Goal: Task Accomplishment & Management: Manage account settings

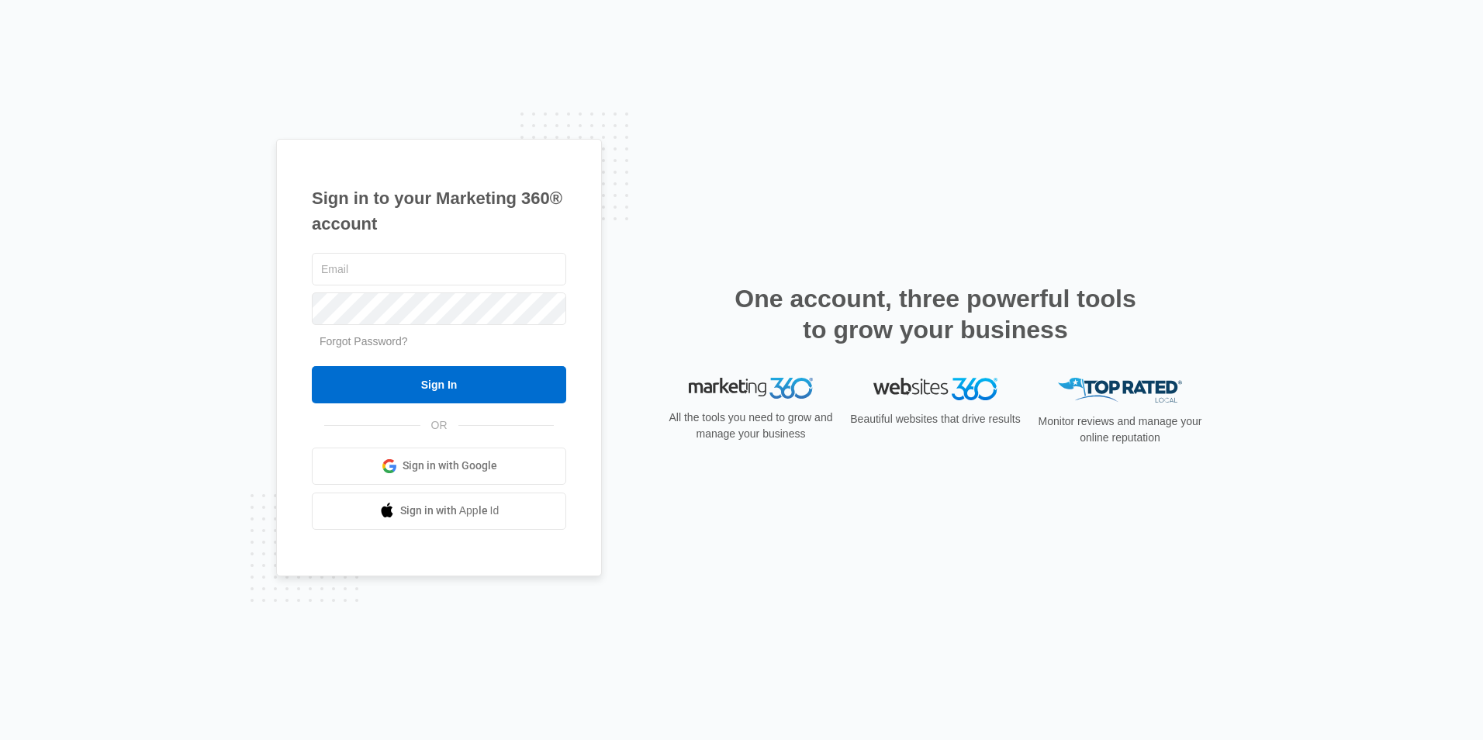
type input "[EMAIL_ADDRESS][DOMAIN_NAME]"
click at [446, 381] on input "Sign In" at bounding box center [439, 384] width 254 height 37
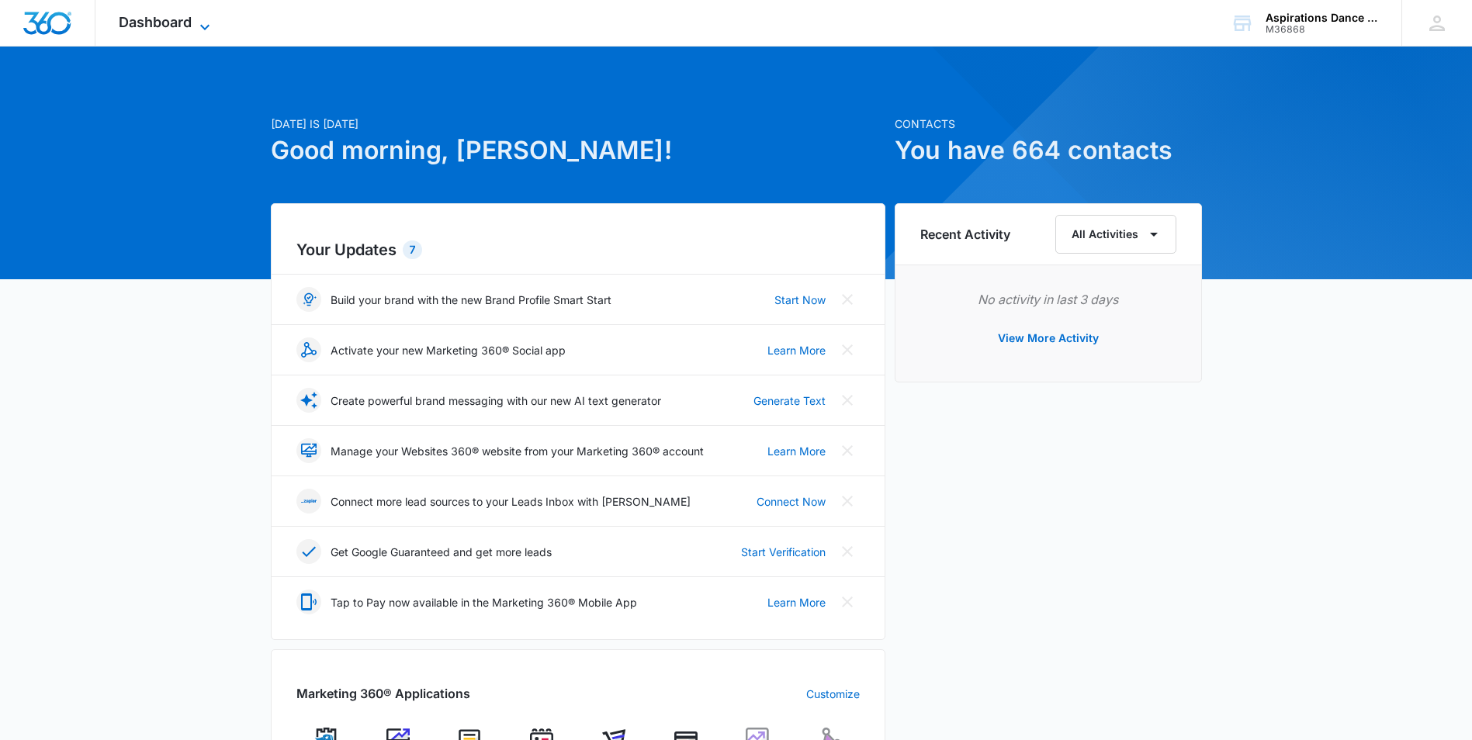
click at [206, 26] on icon at bounding box center [205, 27] width 19 height 19
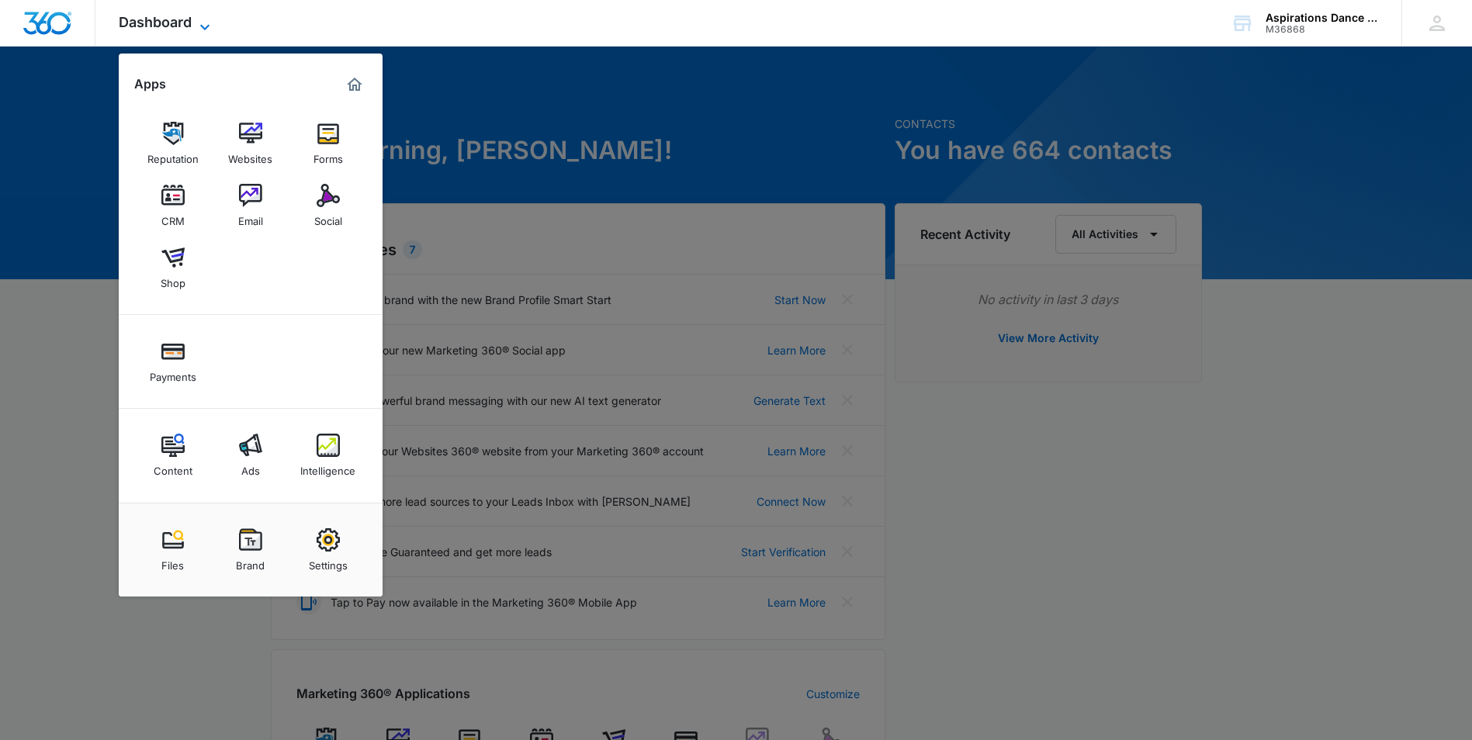
click at [206, 26] on icon at bounding box center [205, 27] width 19 height 19
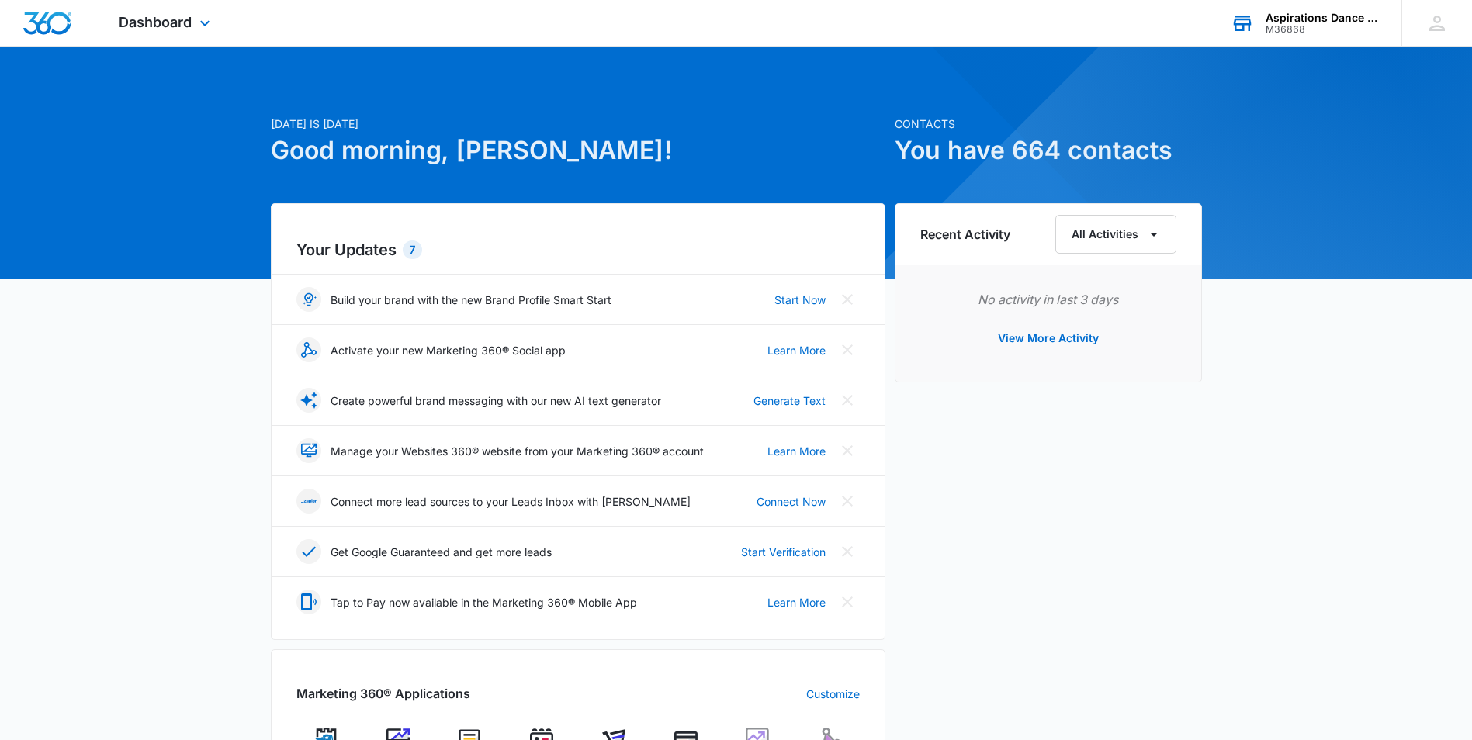
click at [1369, 24] on div "M36868" at bounding box center [1321, 29] width 113 height 11
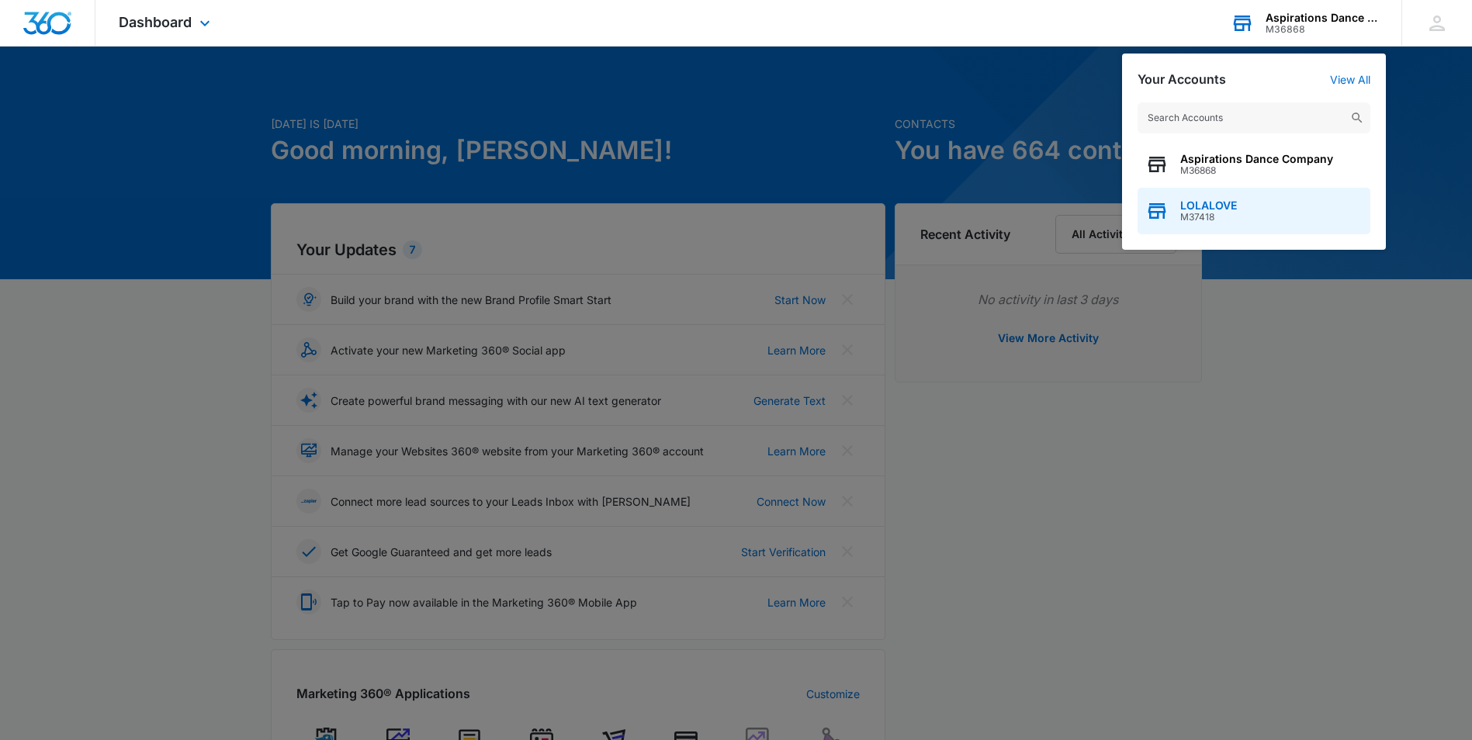
click at [1223, 210] on div "LOLALOVE M37418" at bounding box center [1208, 210] width 57 height 23
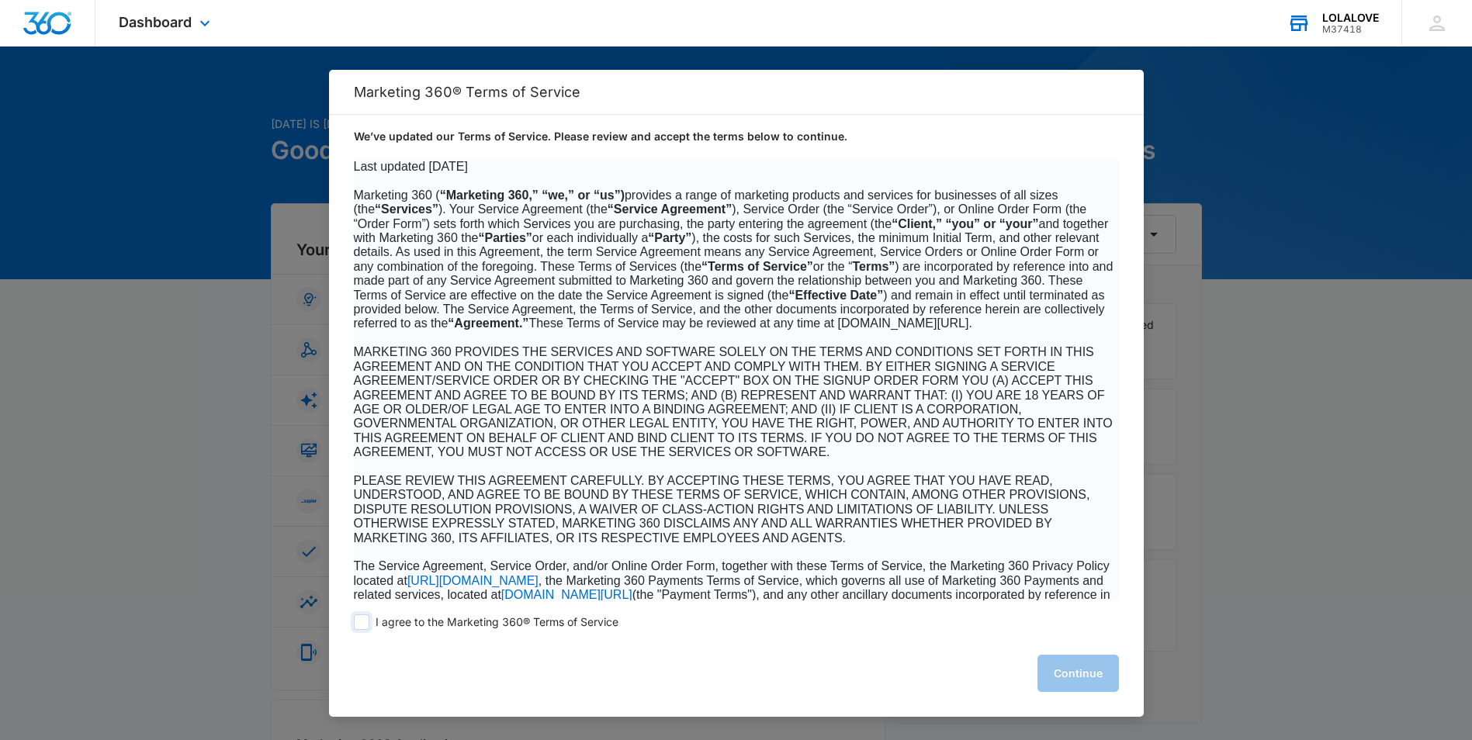
drag, startPoint x: 366, startPoint y: 623, endPoint x: 374, endPoint y: 619, distance: 8.7
click at [365, 622] on span at bounding box center [362, 622] width 16 height 16
click at [365, 622] on input "I agree to the Marketing 360® Terms of Service" at bounding box center [362, 622] width 16 height 16
checkbox input "true"
click at [1070, 670] on button "Continue" at bounding box center [1077, 673] width 81 height 37
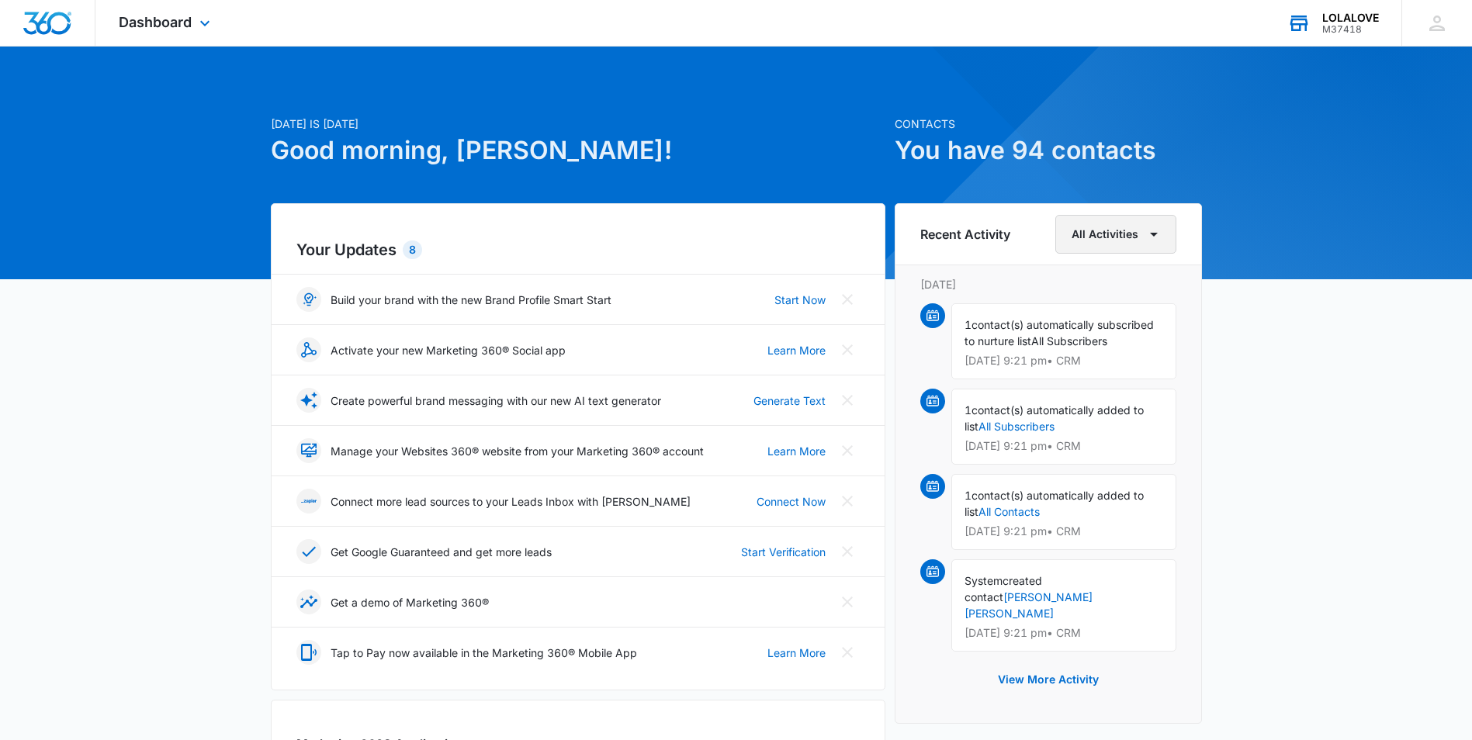
click at [1152, 244] on button "All Activities" at bounding box center [1115, 234] width 121 height 39
click at [1444, 16] on icon at bounding box center [1436, 23] width 23 height 23
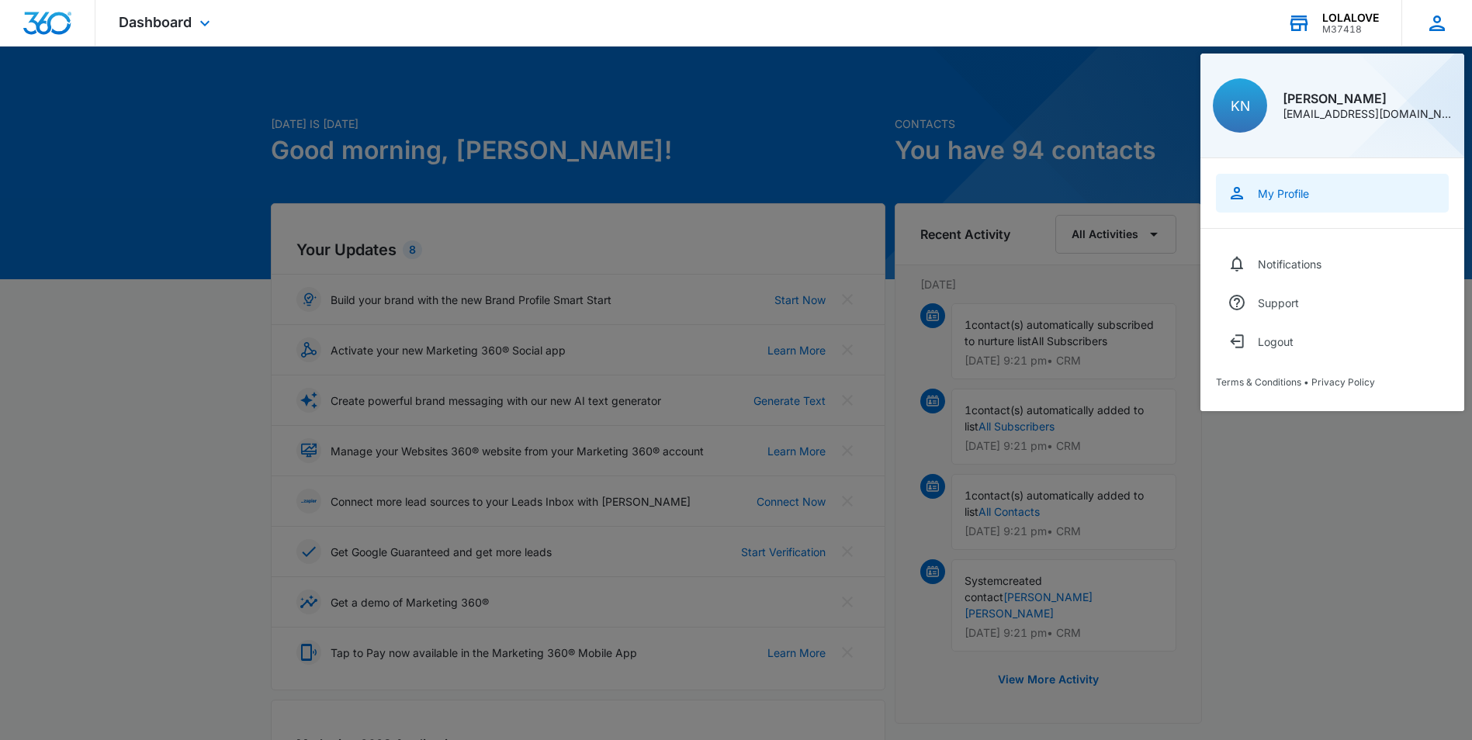
click at [1303, 190] on div "My Profile" at bounding box center [1283, 193] width 51 height 13
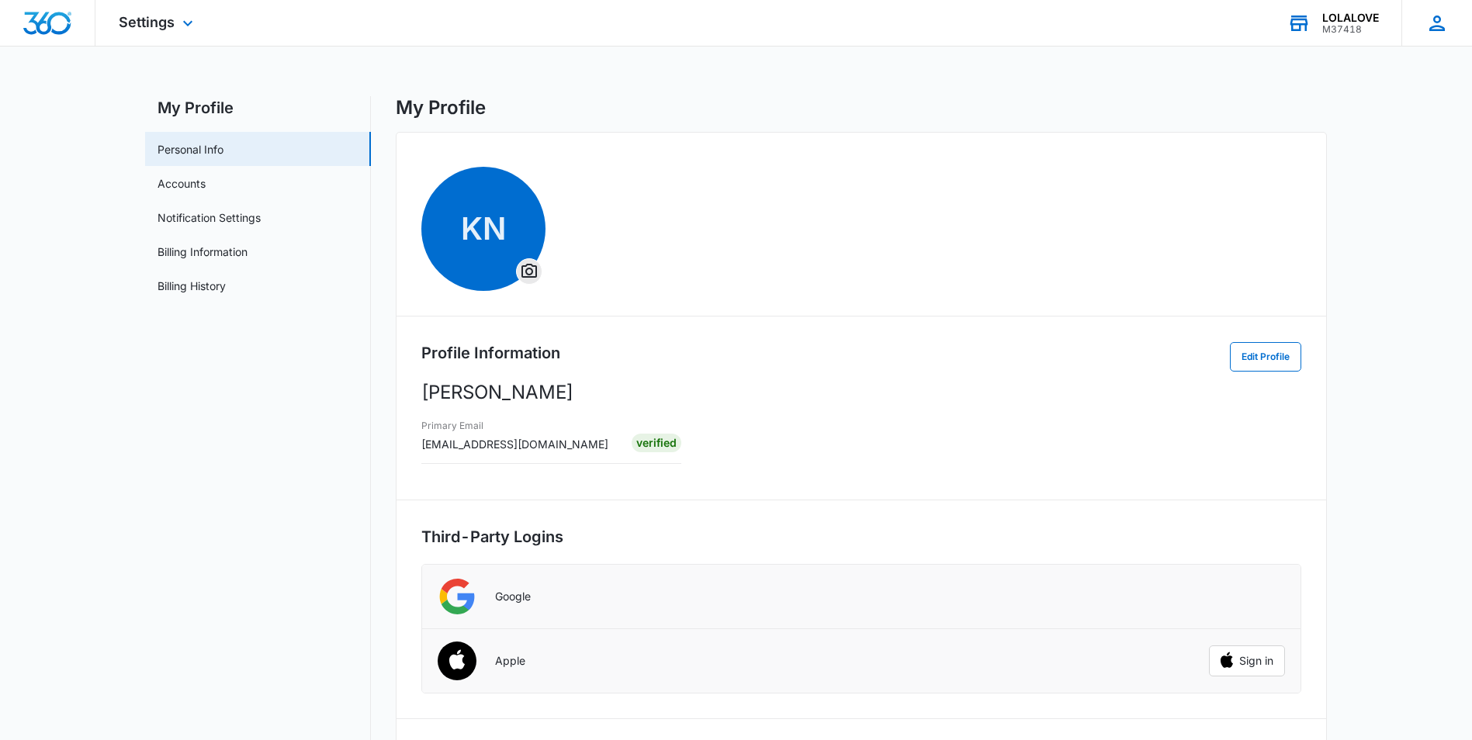
click at [1437, 21] on icon at bounding box center [1436, 23] width 23 height 23
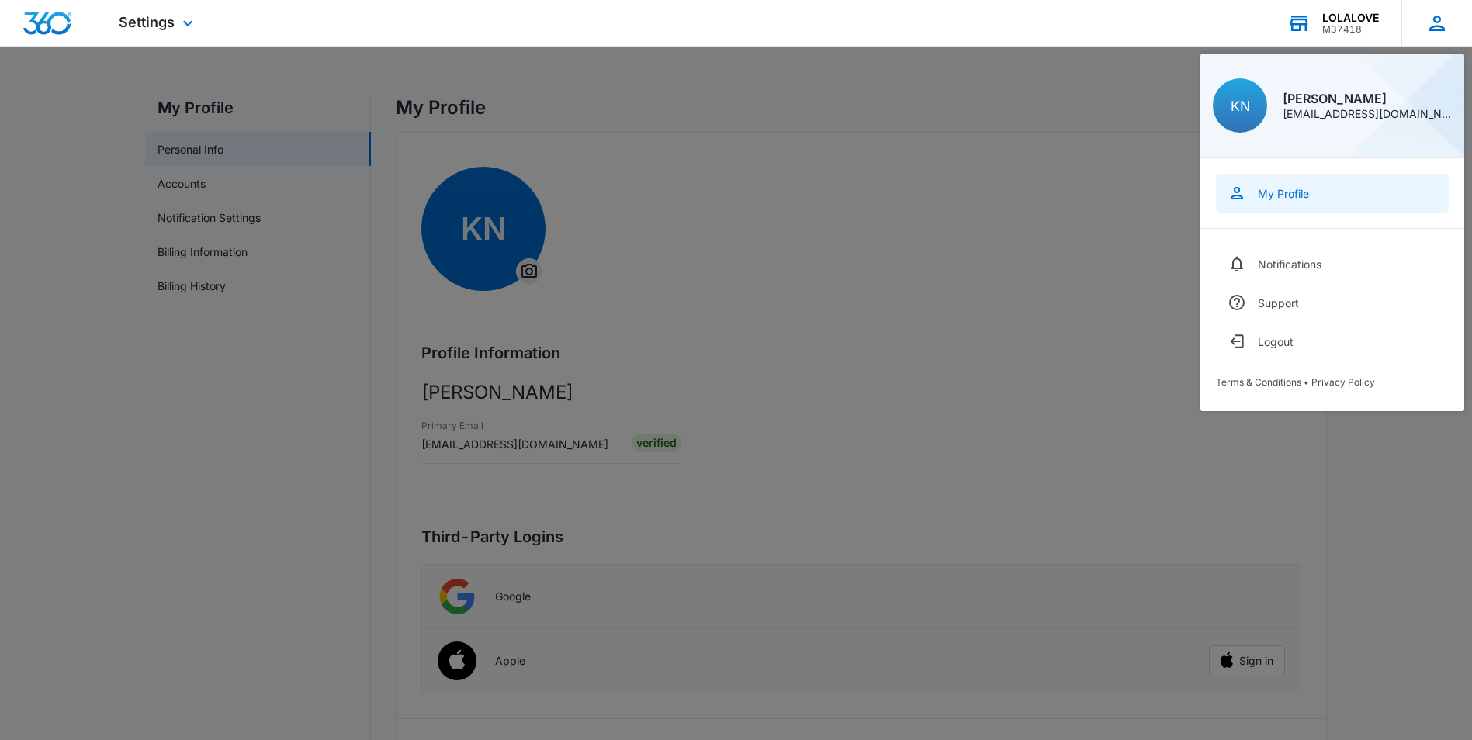
click at [1293, 187] on div "My Profile" at bounding box center [1283, 193] width 51 height 13
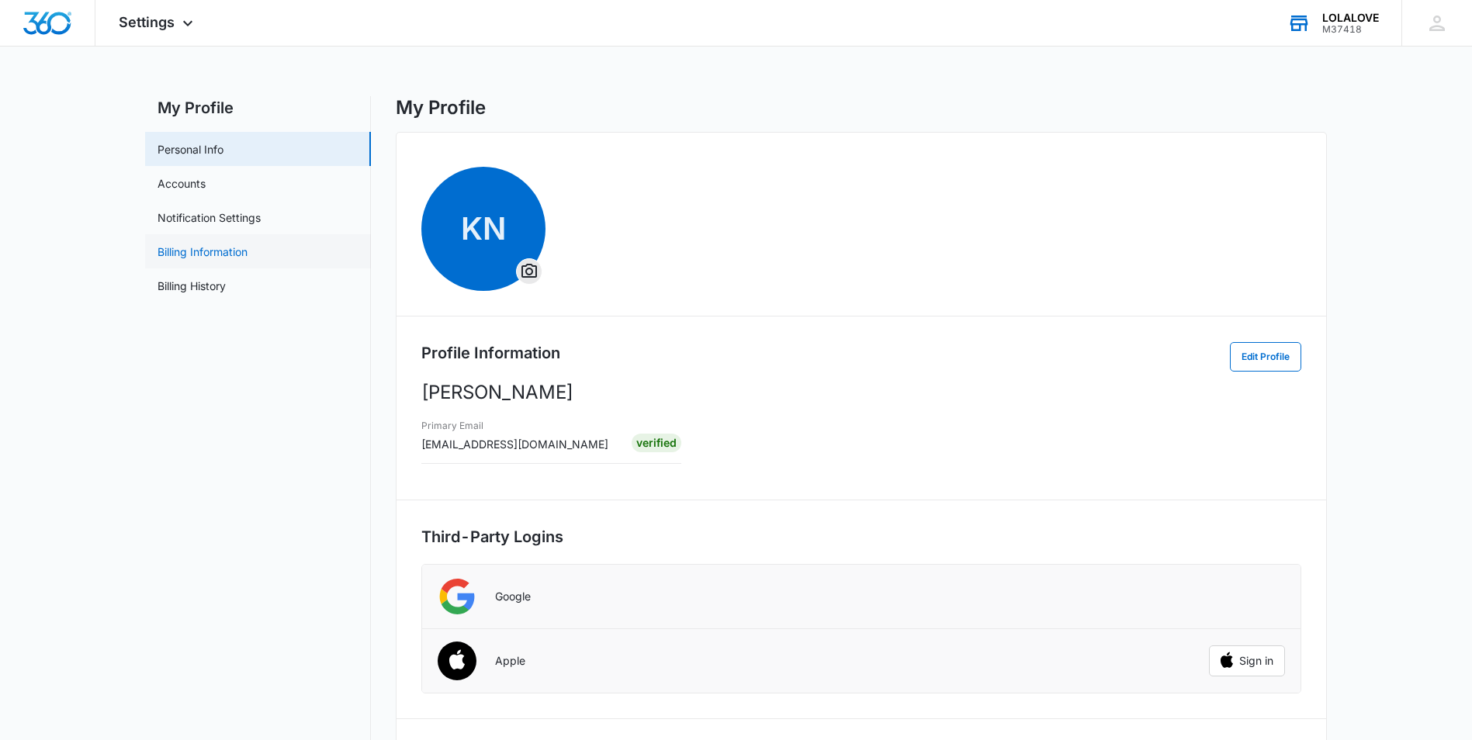
click at [226, 255] on link "Billing Information" at bounding box center [202, 252] width 90 height 16
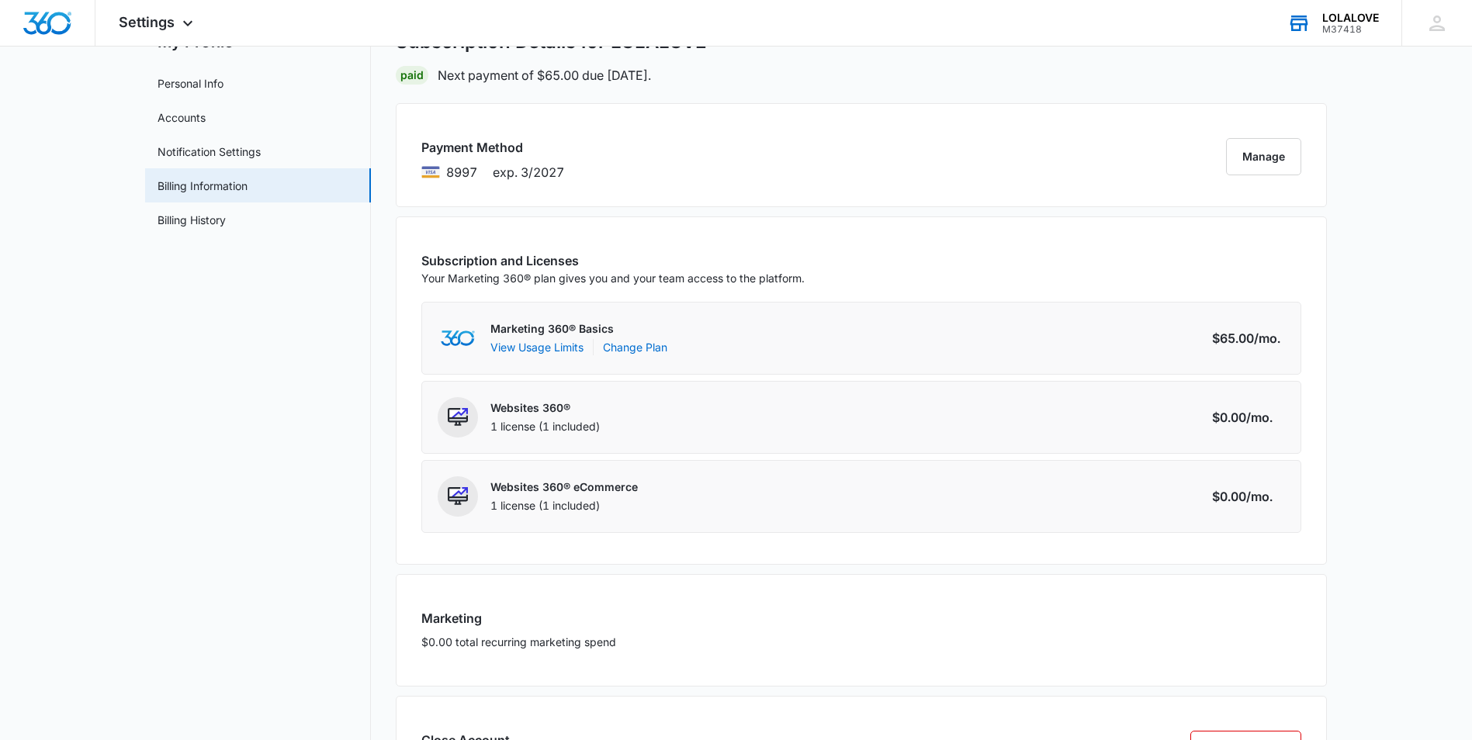
scroll to position [162, 0]
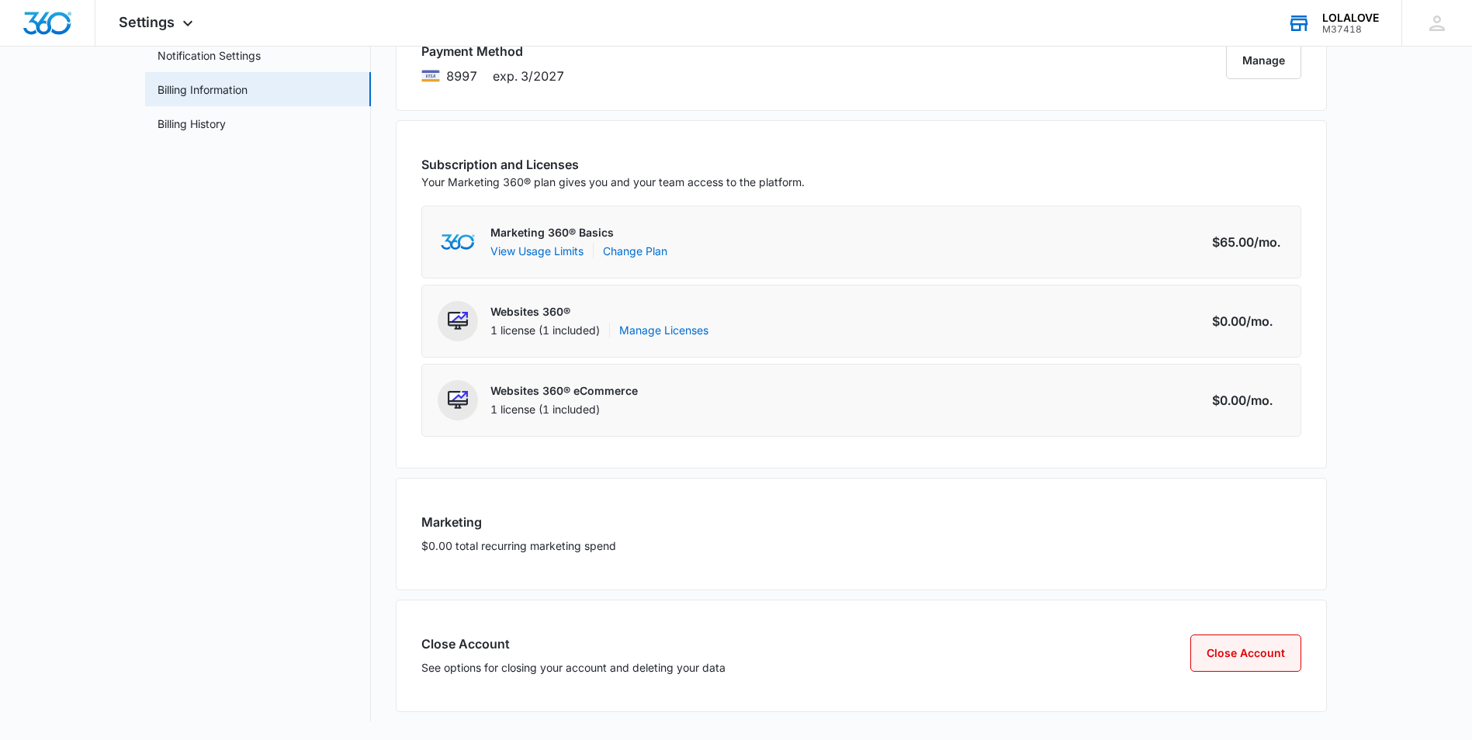
click at [1255, 660] on button "Close Account" at bounding box center [1245, 653] width 111 height 37
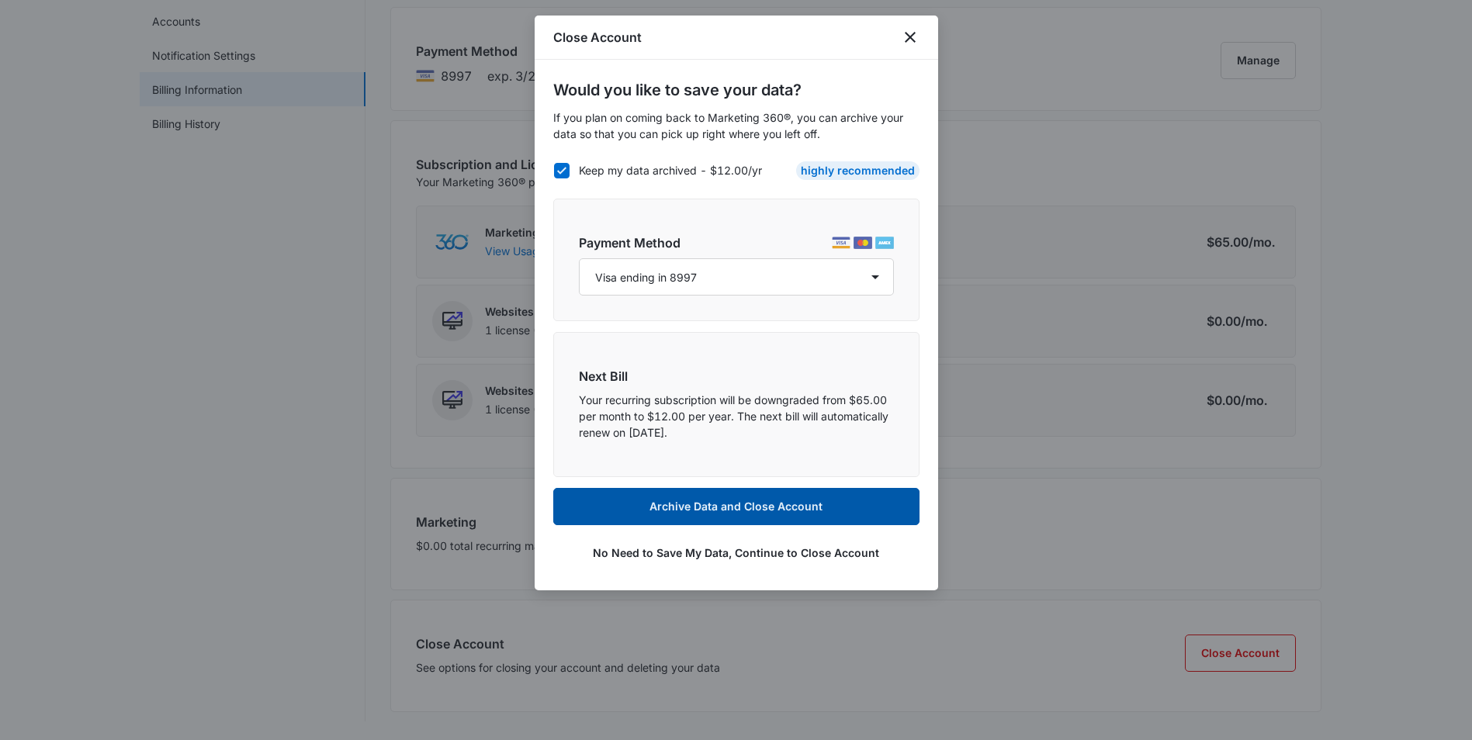
click at [774, 507] on button "Archive Data and Close Account" at bounding box center [736, 506] width 366 height 37
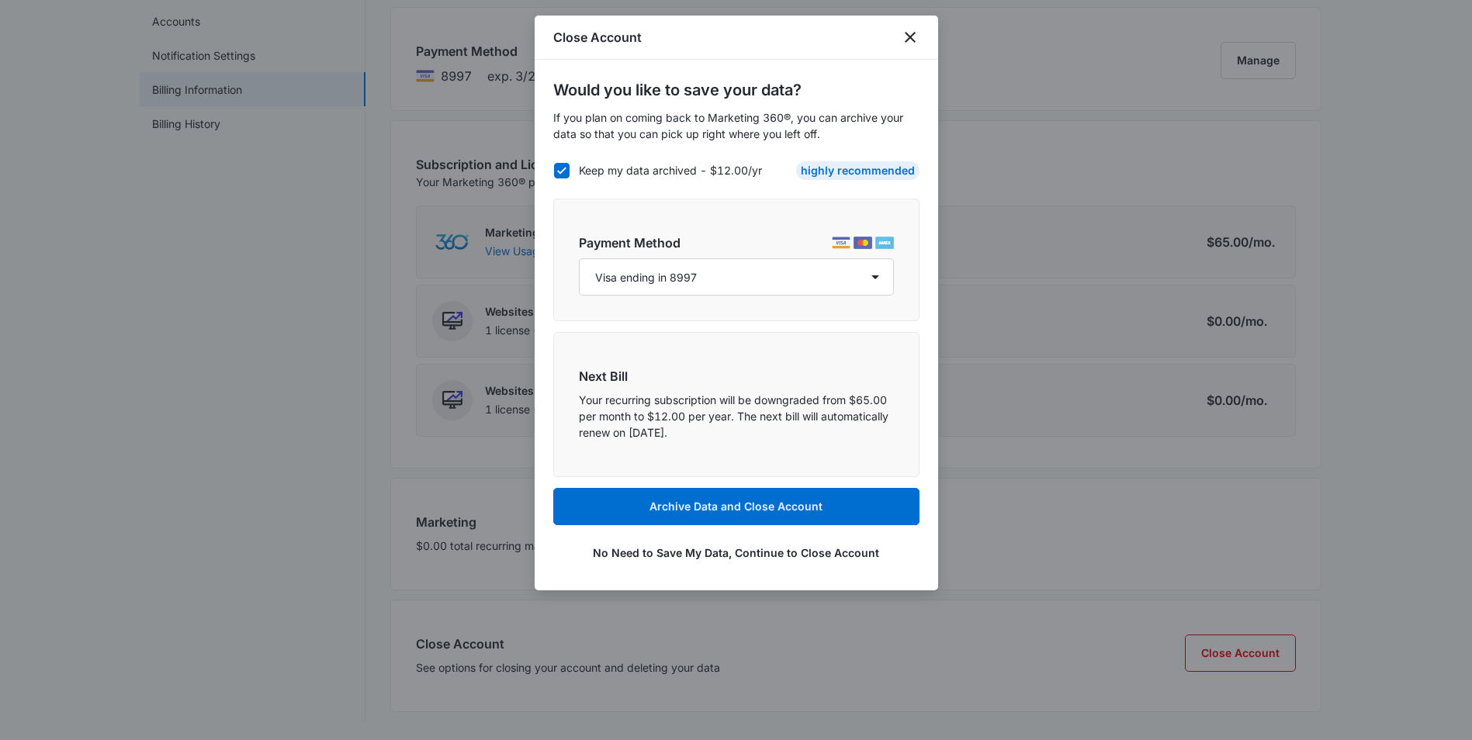
click at [562, 171] on icon at bounding box center [561, 170] width 9 height 7
click at [554, 171] on input "Keep my data archived - $12.00/yr" at bounding box center [553, 170] width 1 height 1
checkbox input "false"
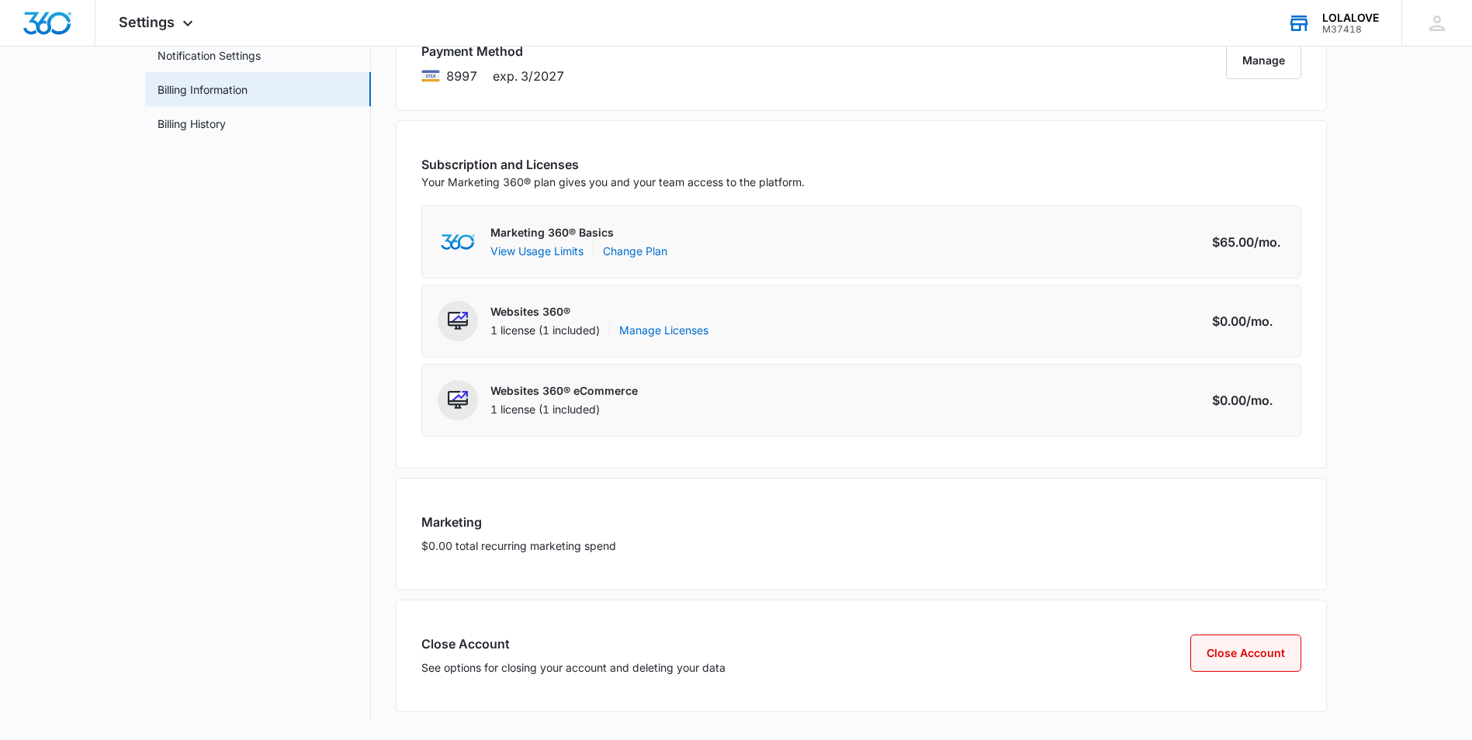
click at [1252, 646] on button "Close Account" at bounding box center [1245, 653] width 111 height 37
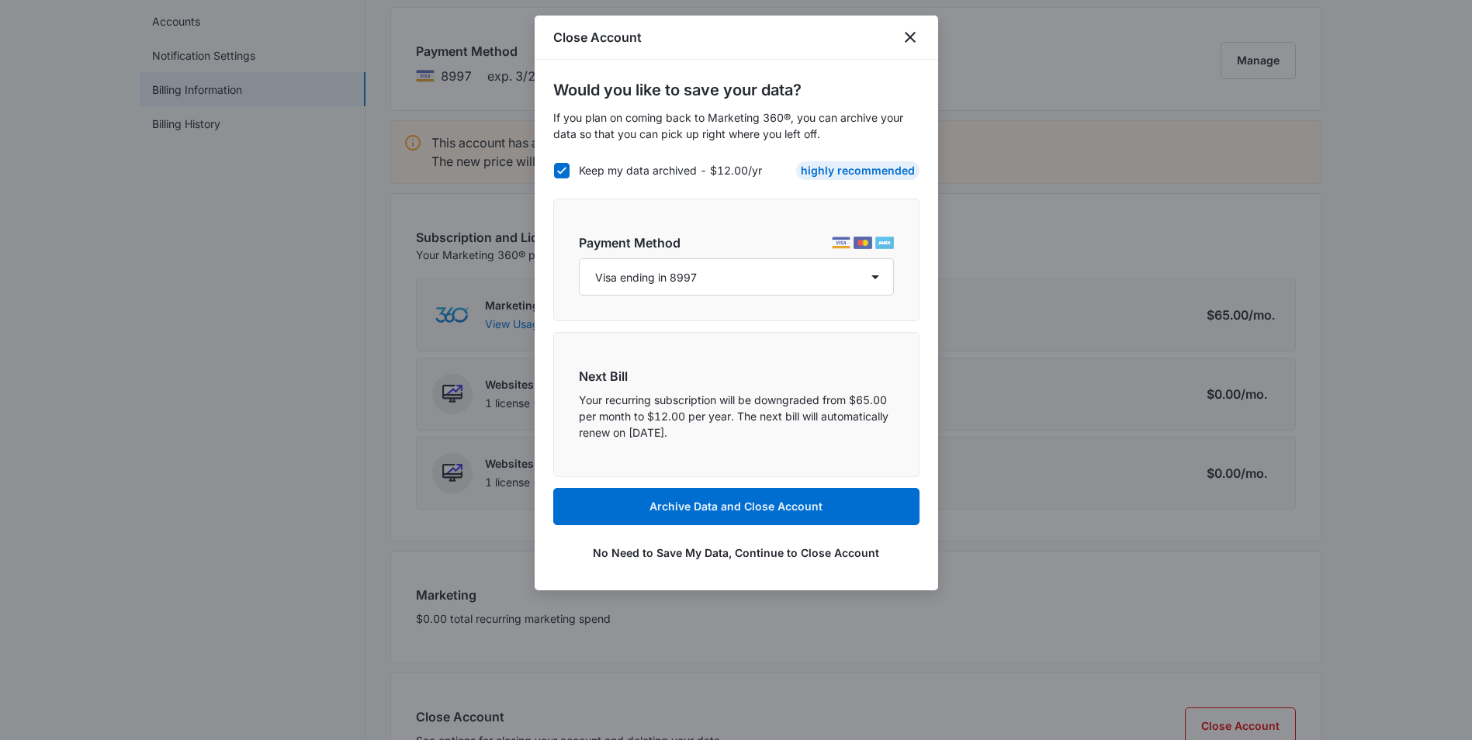
click at [565, 167] on icon at bounding box center [561, 170] width 9 height 7
click at [554, 170] on input "Keep my data archived - $12.00/yr" at bounding box center [553, 170] width 1 height 1
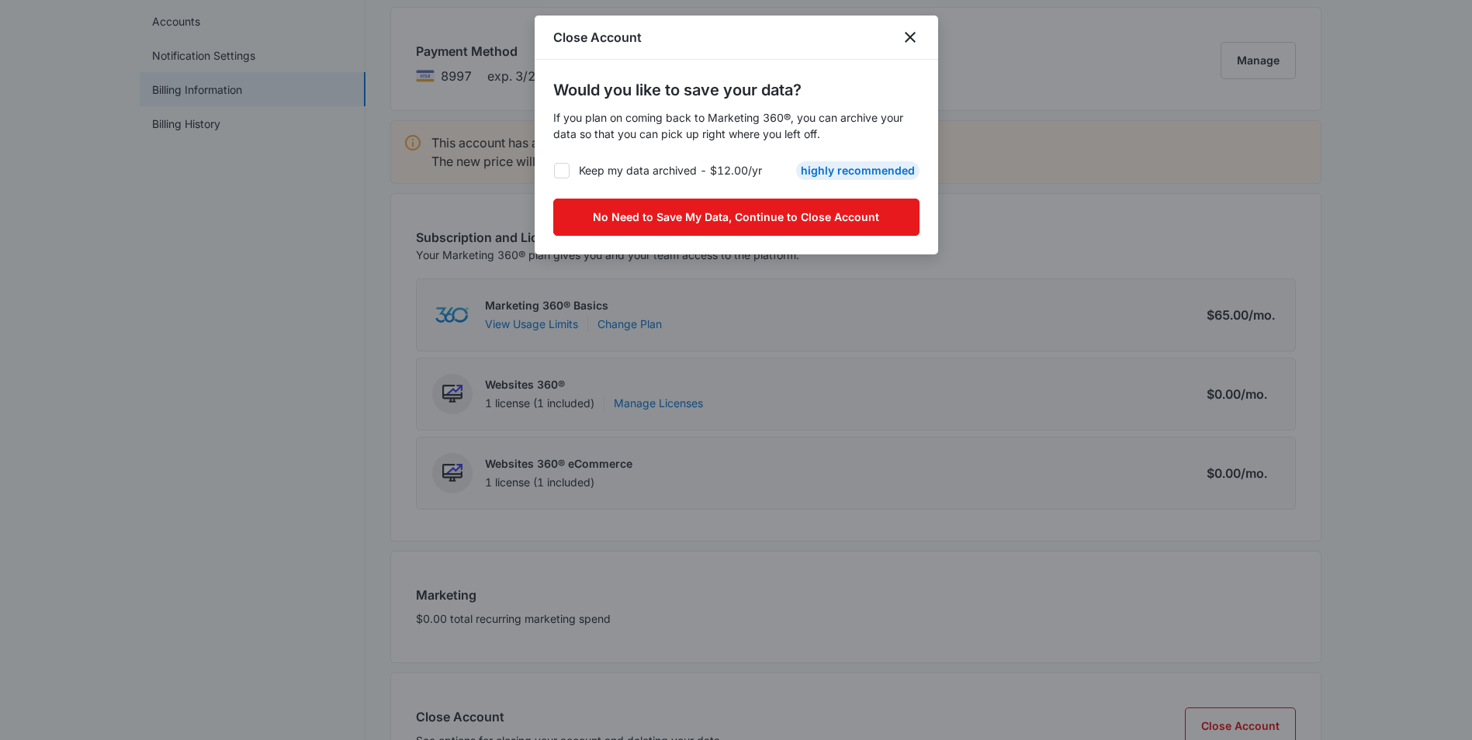
click at [562, 172] on icon at bounding box center [562, 171] width 14 height 14
click at [554, 171] on input "Keep my data archived - $12.00/yr" at bounding box center [553, 170] width 1 height 1
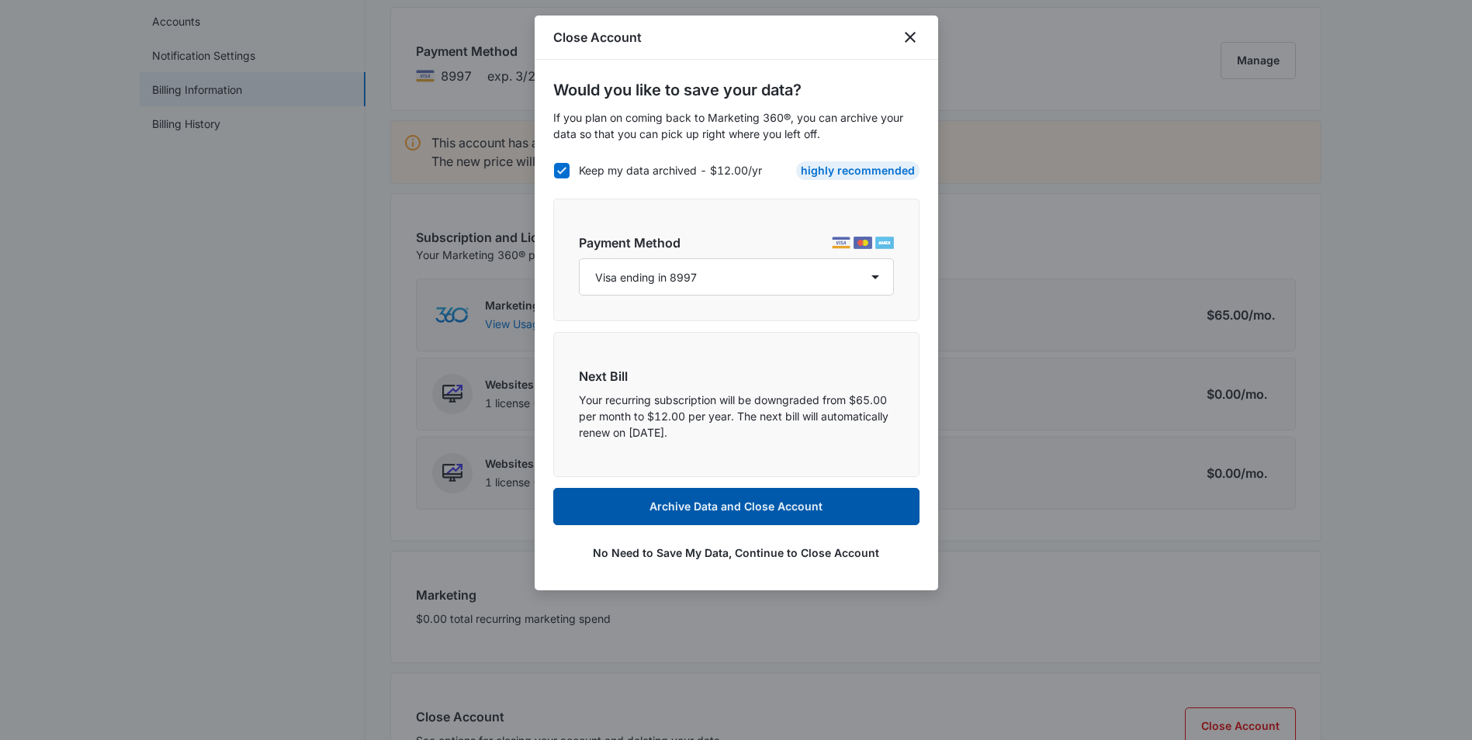
click at [750, 502] on button "Archive Data and Close Account" at bounding box center [736, 506] width 366 height 37
click at [800, 506] on button "Archive Data and Close Account" at bounding box center [736, 506] width 366 height 37
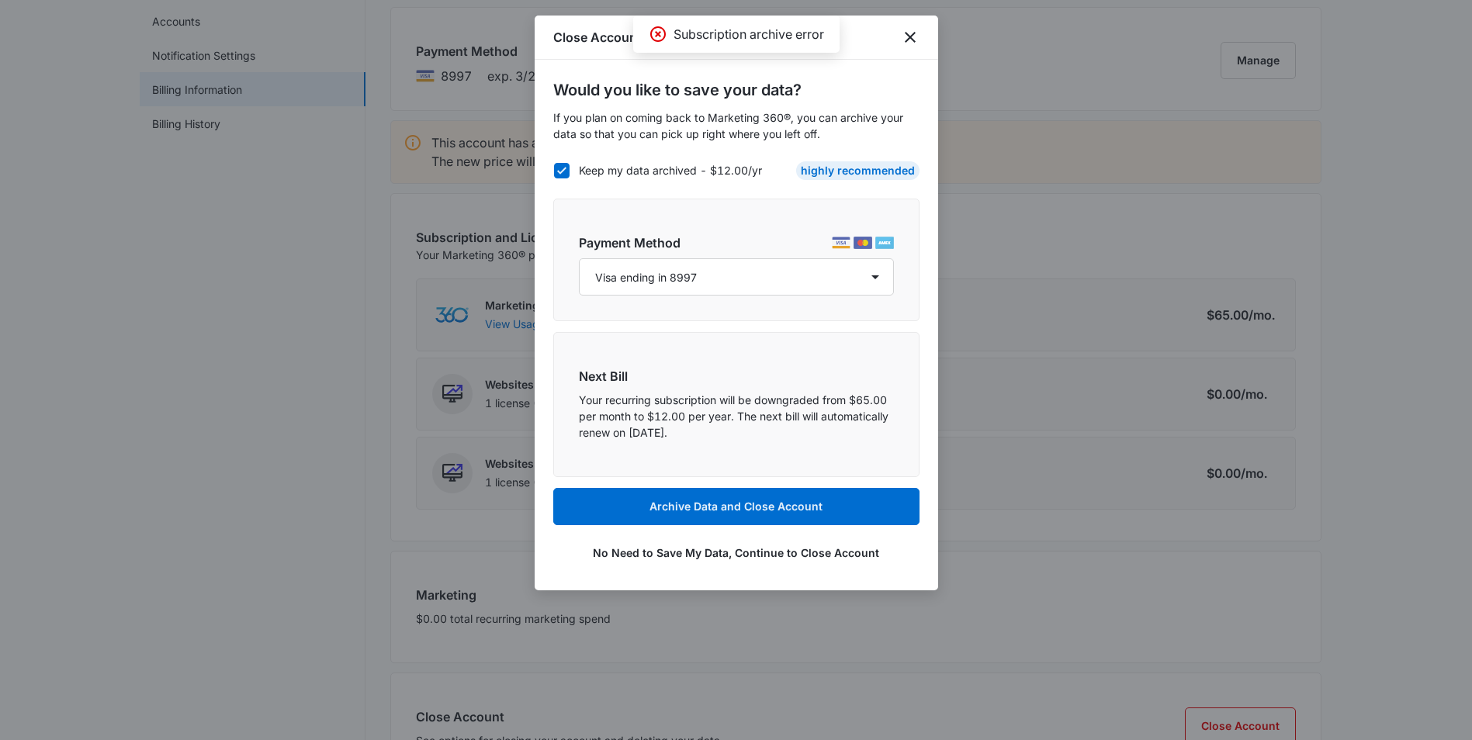
click at [563, 171] on icon at bounding box center [562, 171] width 14 height 14
click at [554, 171] on input "Keep my data archived - $12.00/yr" at bounding box center [553, 170] width 1 height 1
checkbox input "false"
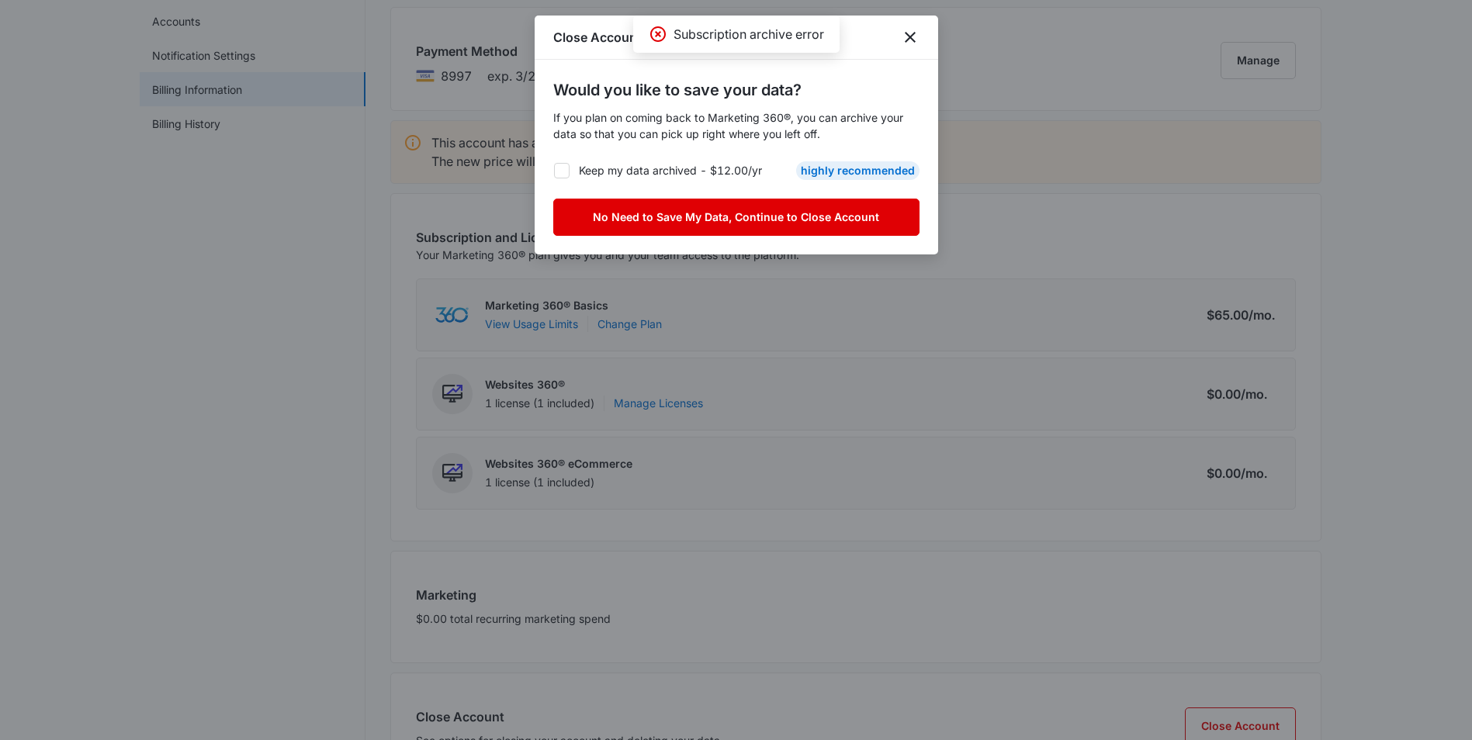
click at [729, 213] on button "No Need to Save My Data, Continue to Close Account" at bounding box center [736, 217] width 366 height 37
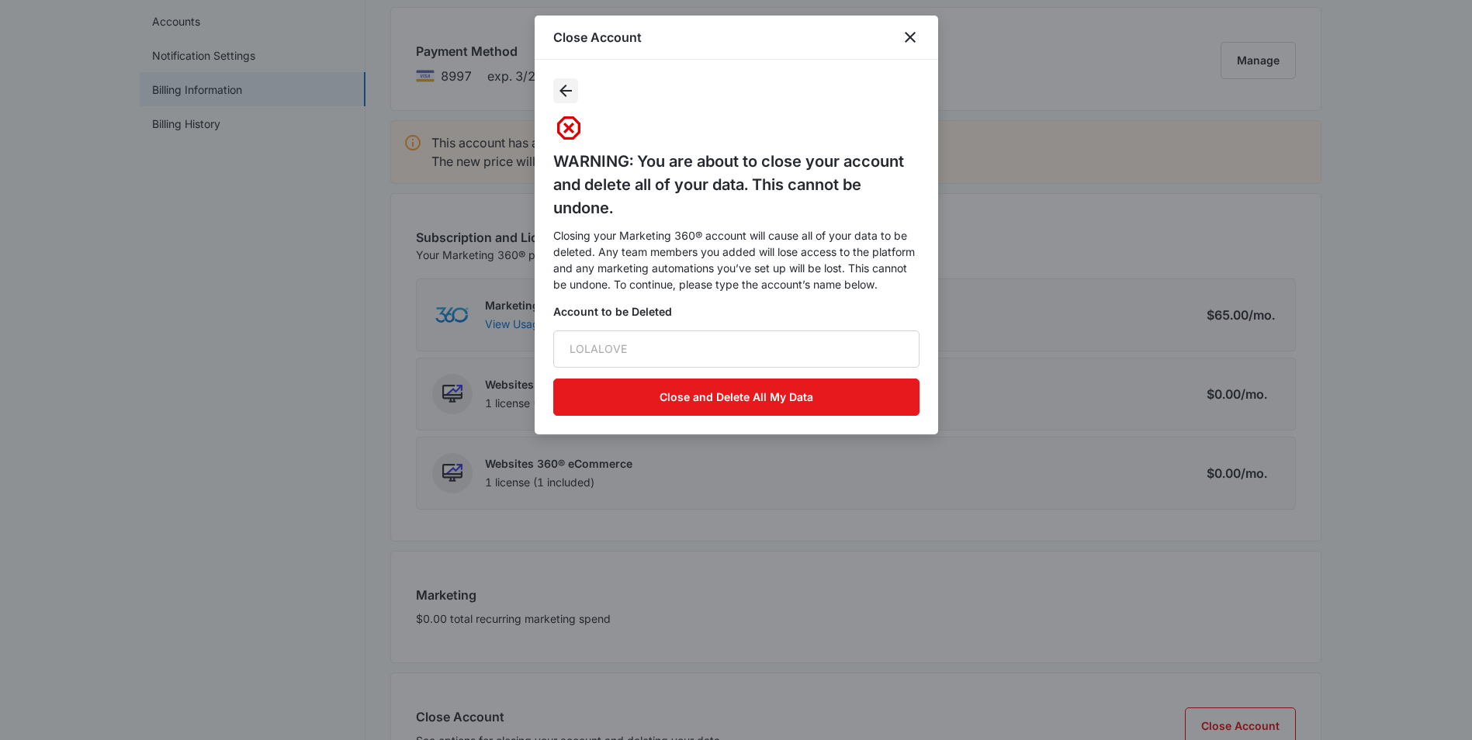
click at [562, 90] on icon "button" at bounding box center [565, 91] width 12 height 12
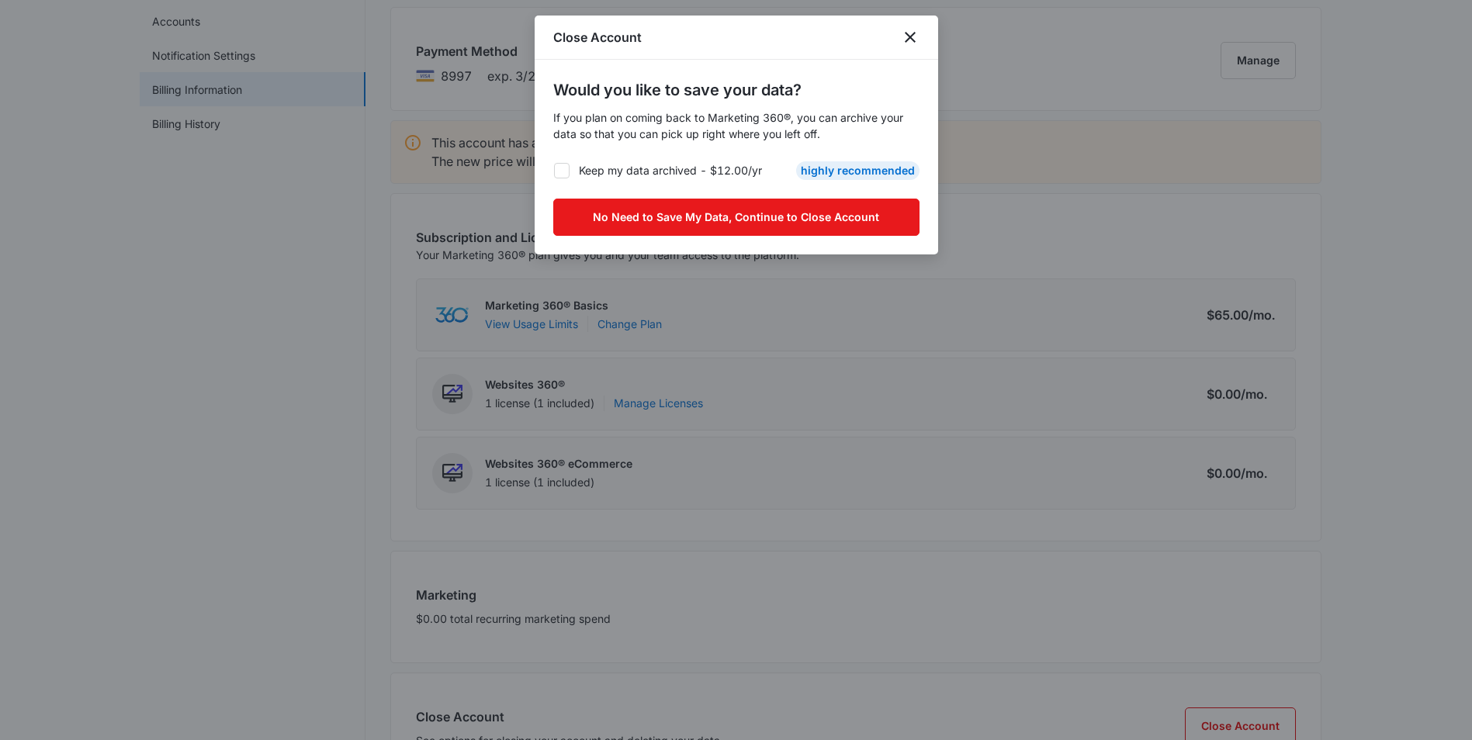
click at [564, 169] on icon at bounding box center [561, 170] width 9 height 7
click at [554, 170] on input "Keep my data archived - $12.00/yr" at bounding box center [553, 170] width 1 height 1
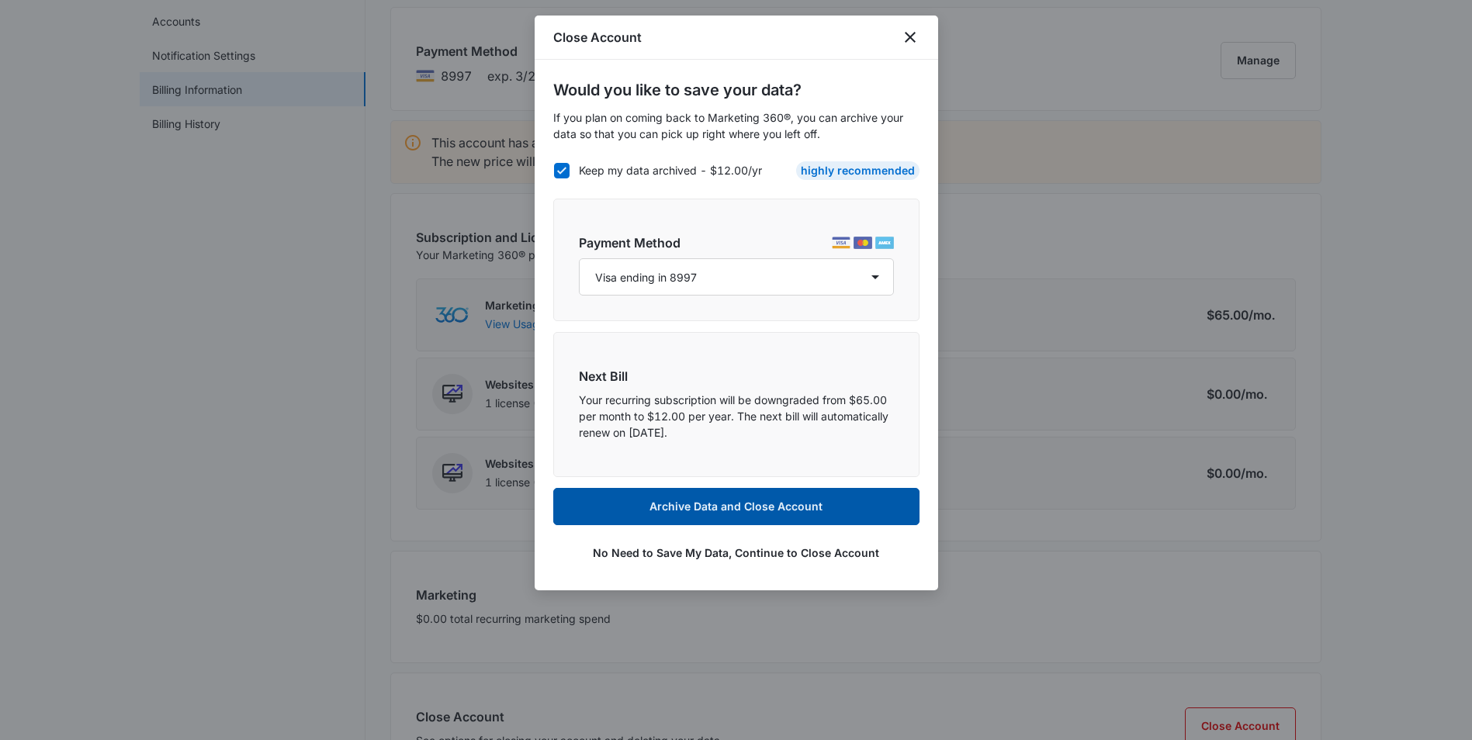
click at [742, 504] on button "Archive Data and Close Account" at bounding box center [736, 506] width 366 height 37
click at [774, 502] on button "Archive Data and Close Account" at bounding box center [736, 506] width 366 height 37
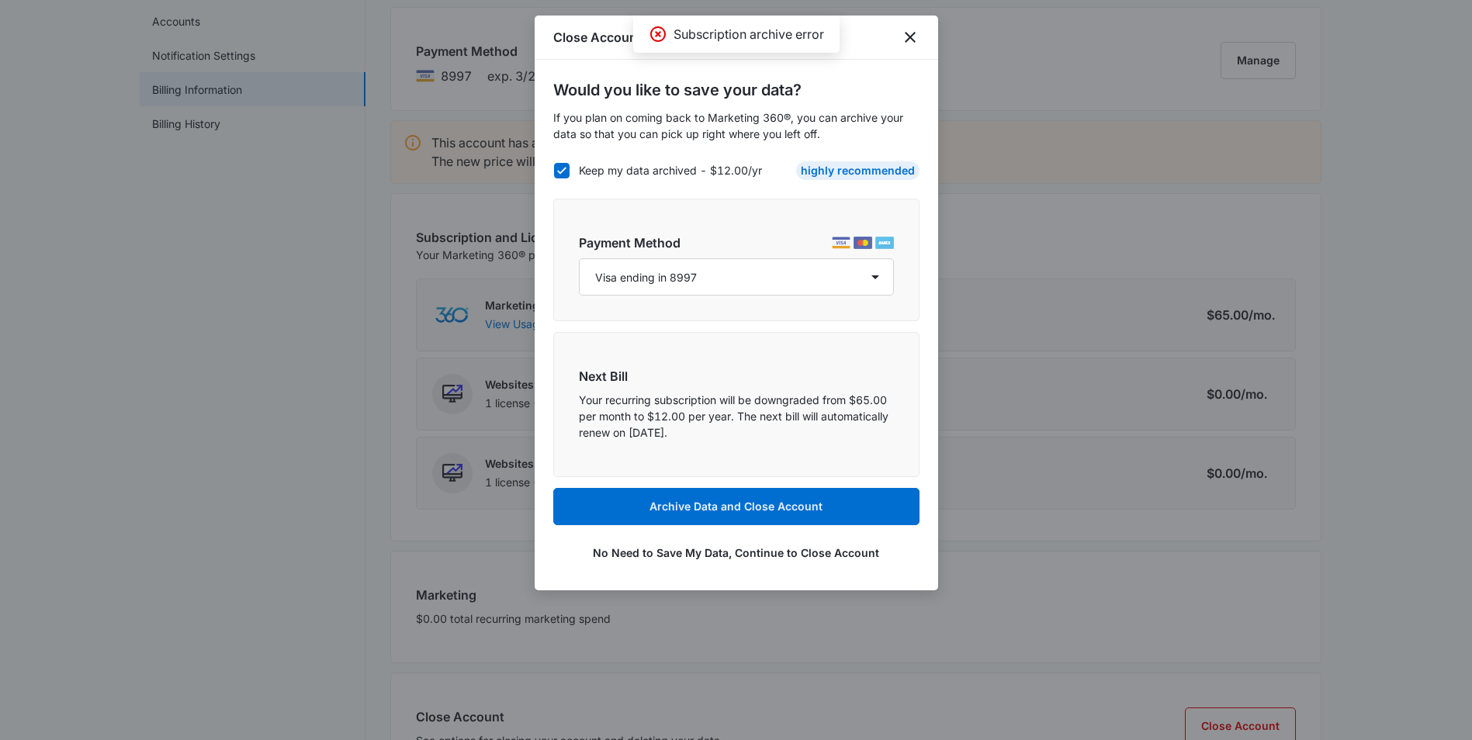
click at [568, 168] on icon at bounding box center [562, 171] width 14 height 14
click at [554, 170] on input "Keep my data archived - $12.00/yr" at bounding box center [553, 170] width 1 height 1
checkbox input "false"
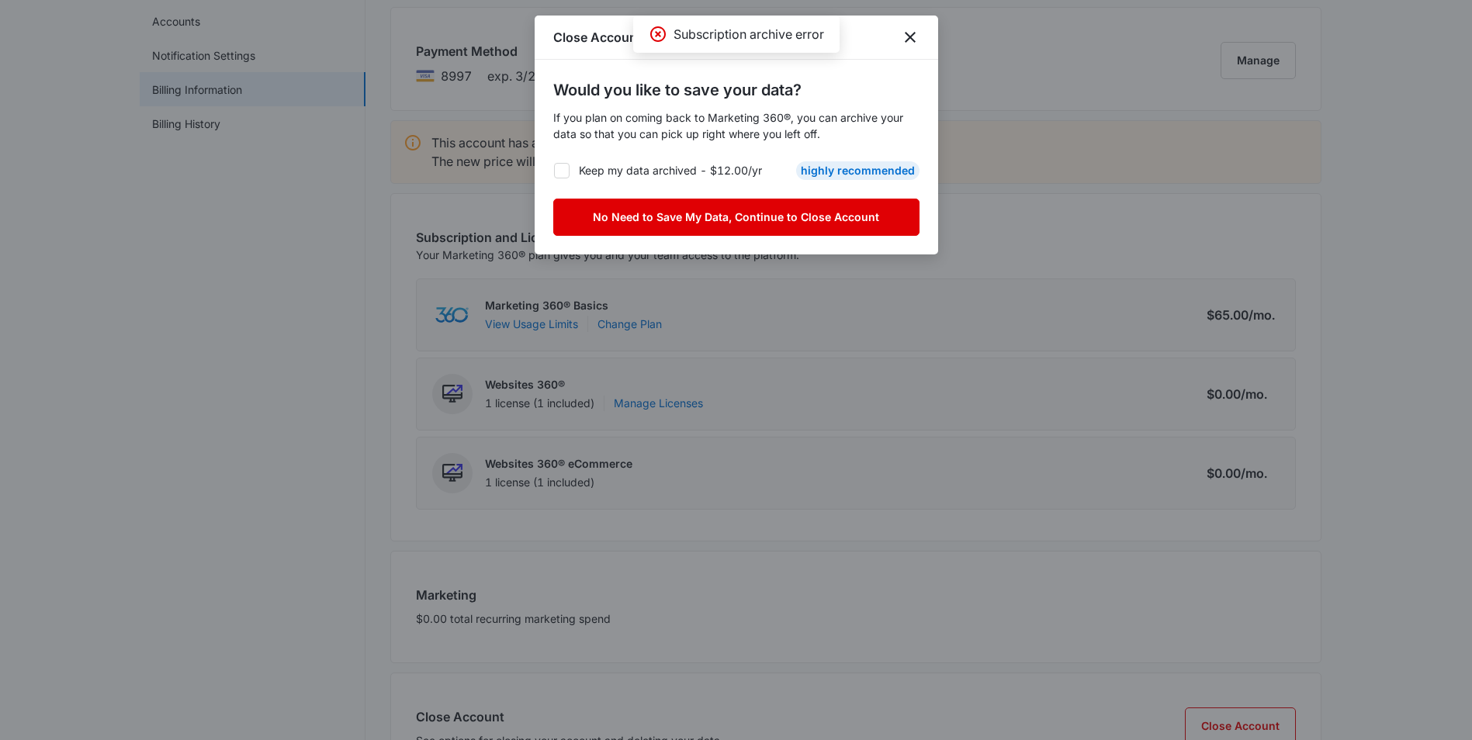
click at [749, 216] on button "No Need to Save My Data, Continue to Close Account" at bounding box center [736, 217] width 366 height 37
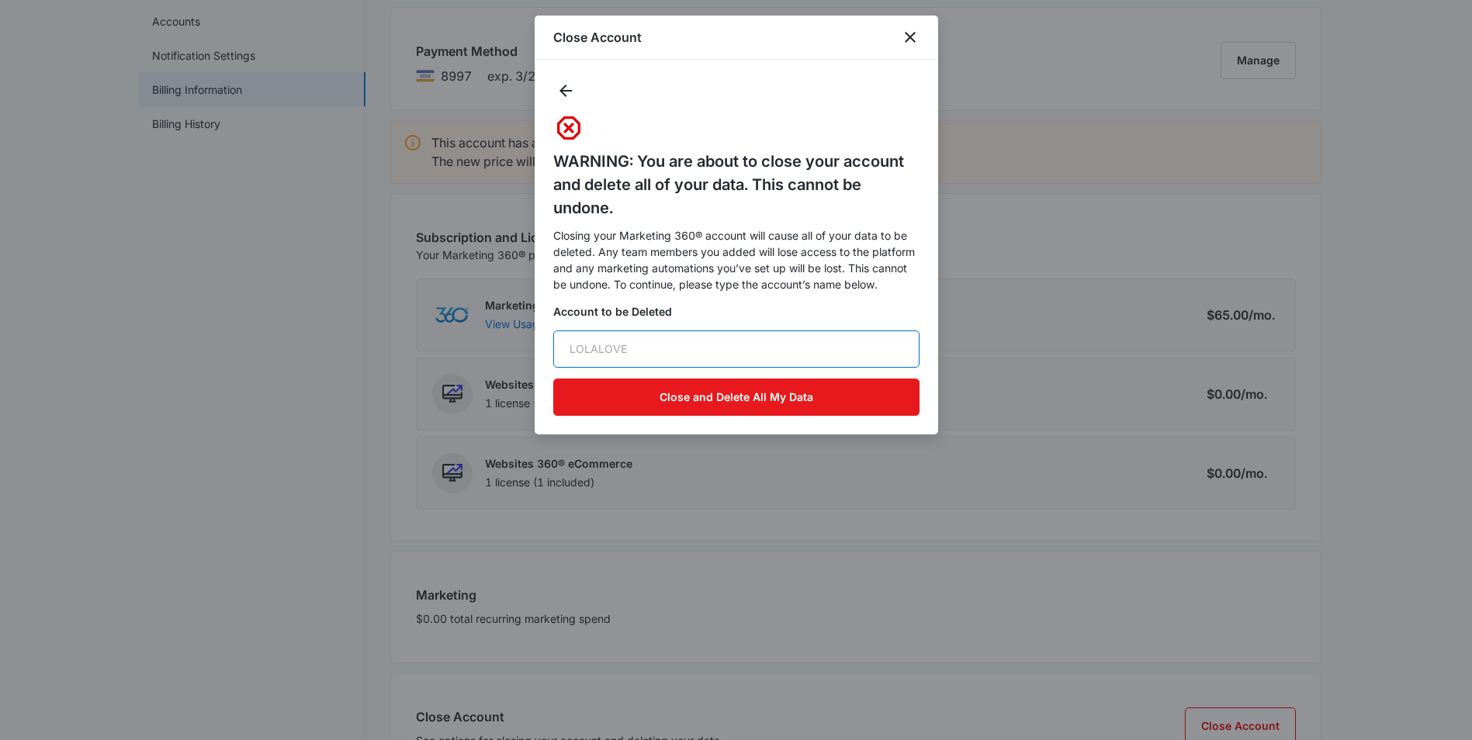
click at [648, 355] on input "text" at bounding box center [736, 349] width 366 height 37
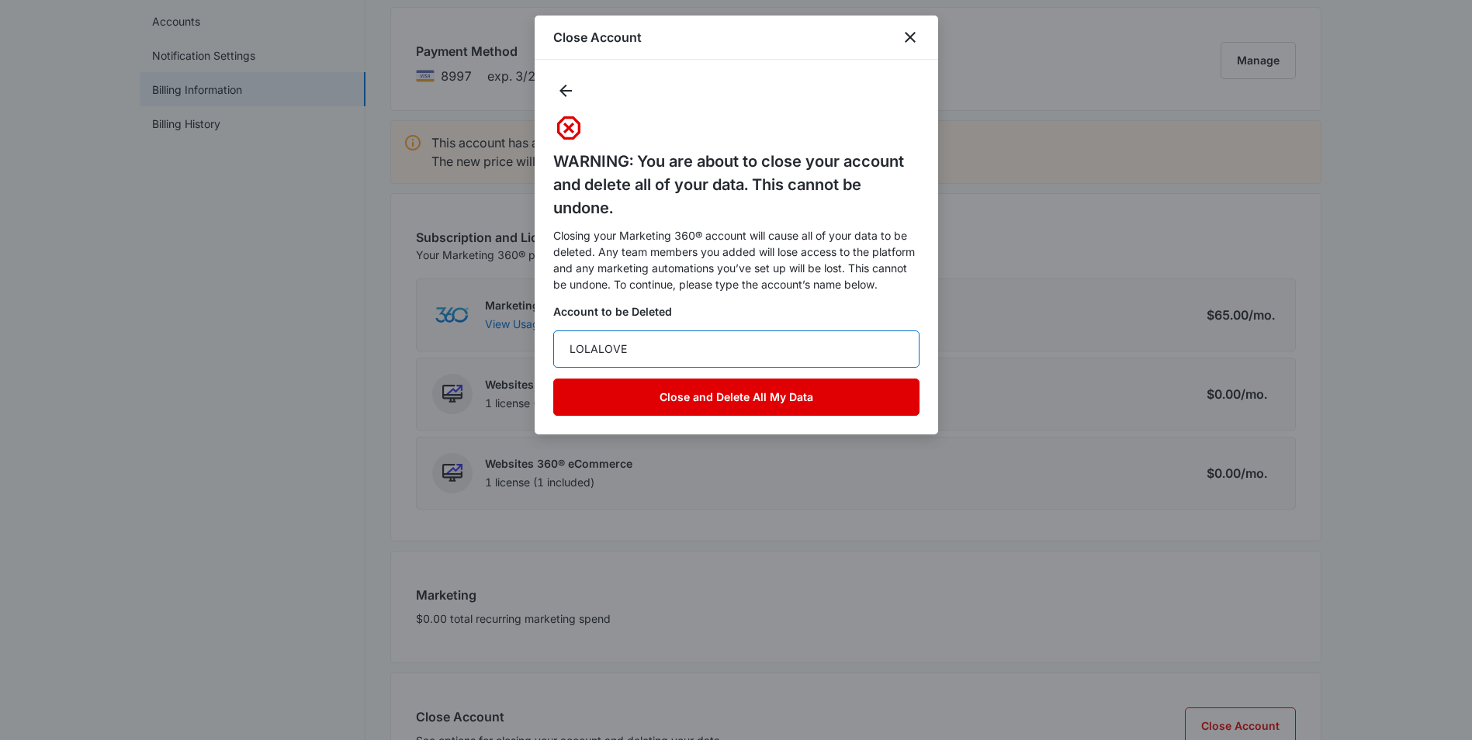
type input "LOLALOVE"
click at [725, 396] on button "Close and Delete All My Data" at bounding box center [736, 397] width 366 height 37
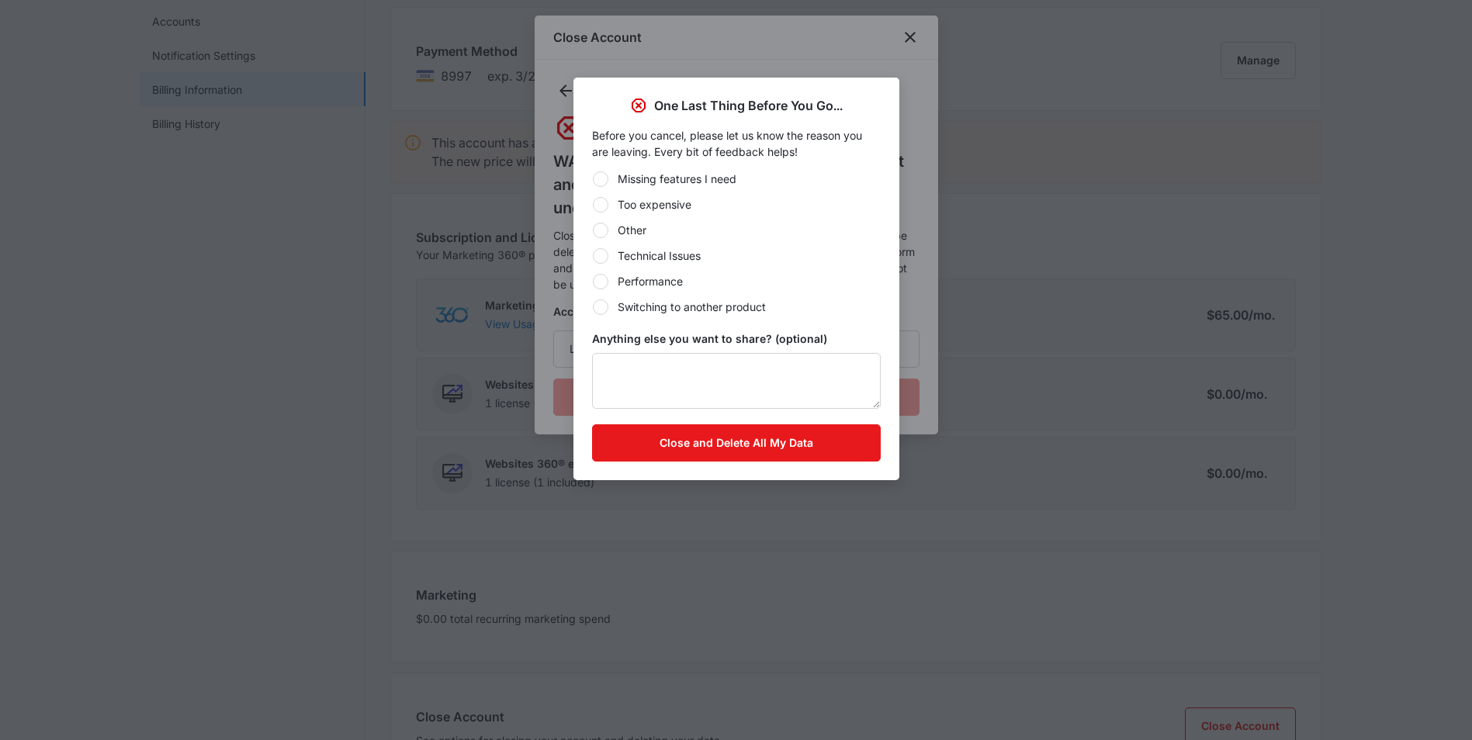
click at [602, 229] on div at bounding box center [601, 231] width 16 height 16
click at [593, 230] on input "Other" at bounding box center [592, 230] width 1 height 1
radio input "true"
click at [648, 369] on textarea "Anything else you want to share? (optional)" at bounding box center [736, 381] width 289 height 56
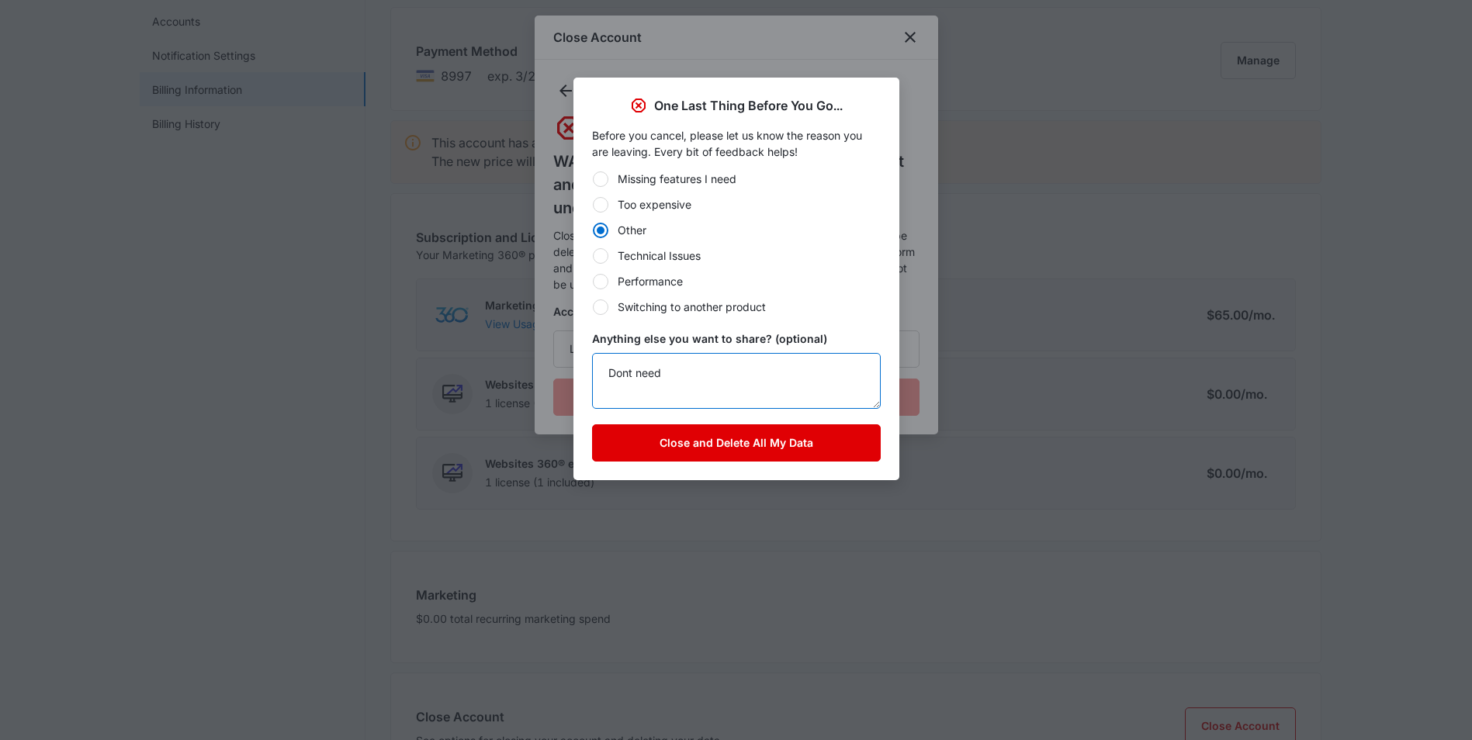
type textarea "Dont need"
click at [727, 447] on button "Close and Delete All My Data" at bounding box center [736, 442] width 289 height 37
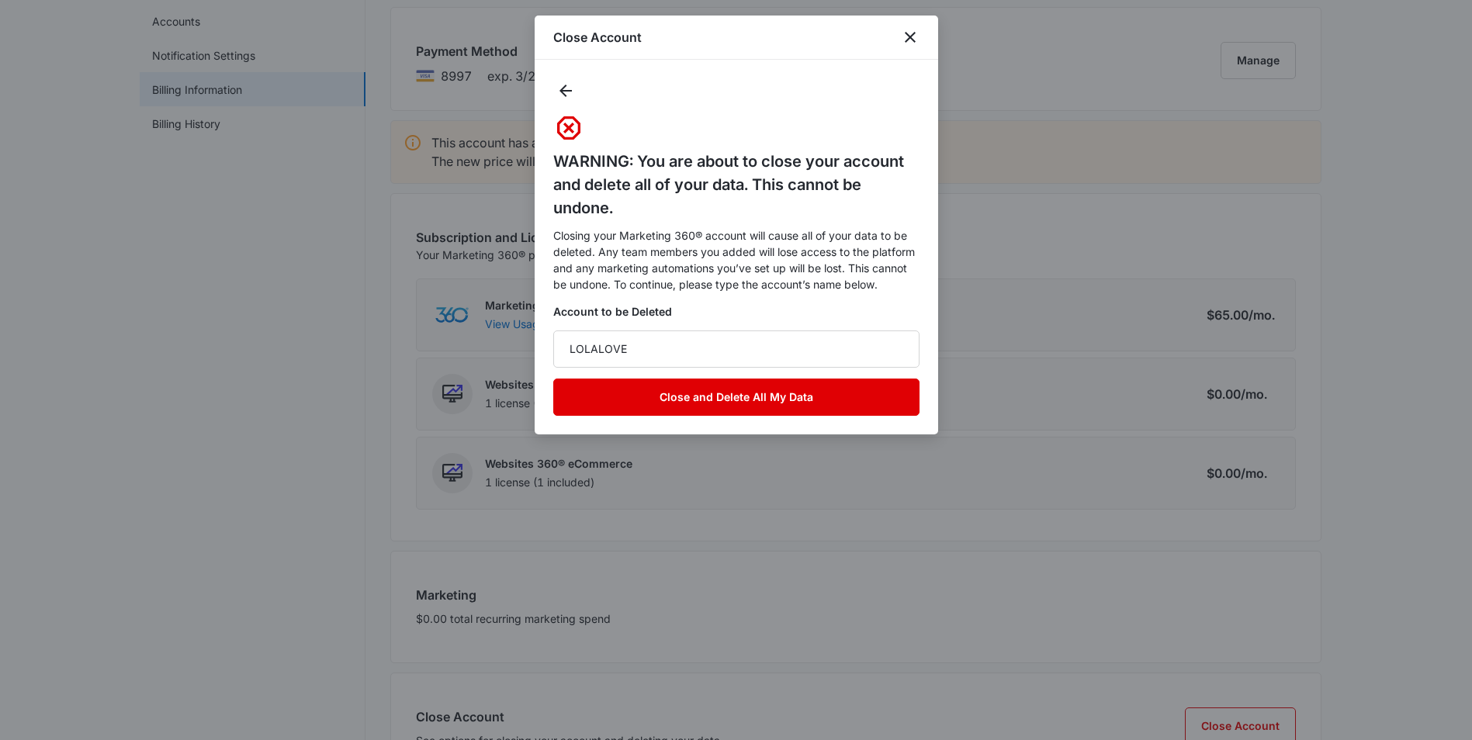
click at [789, 391] on button "Close and Delete All My Data" at bounding box center [736, 397] width 366 height 37
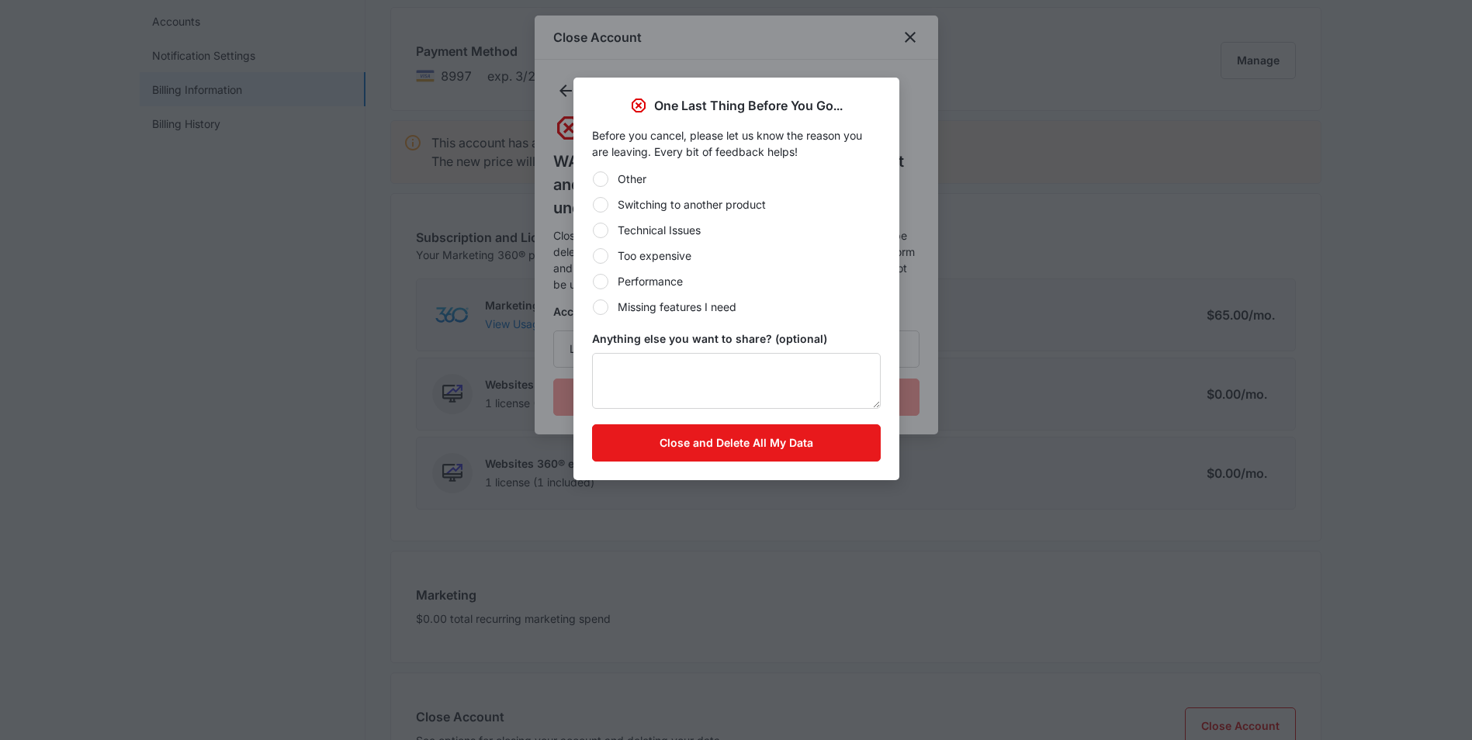
drag, startPoint x: 599, startPoint y: 173, endPoint x: 621, endPoint y: 247, distance: 77.6
click at [600, 173] on div at bounding box center [601, 179] width 16 height 16
click at [593, 178] on input "Other" at bounding box center [592, 178] width 1 height 1
radio input "true"
click at [656, 378] on textarea "Anything else you want to share? (optional)" at bounding box center [736, 381] width 289 height 56
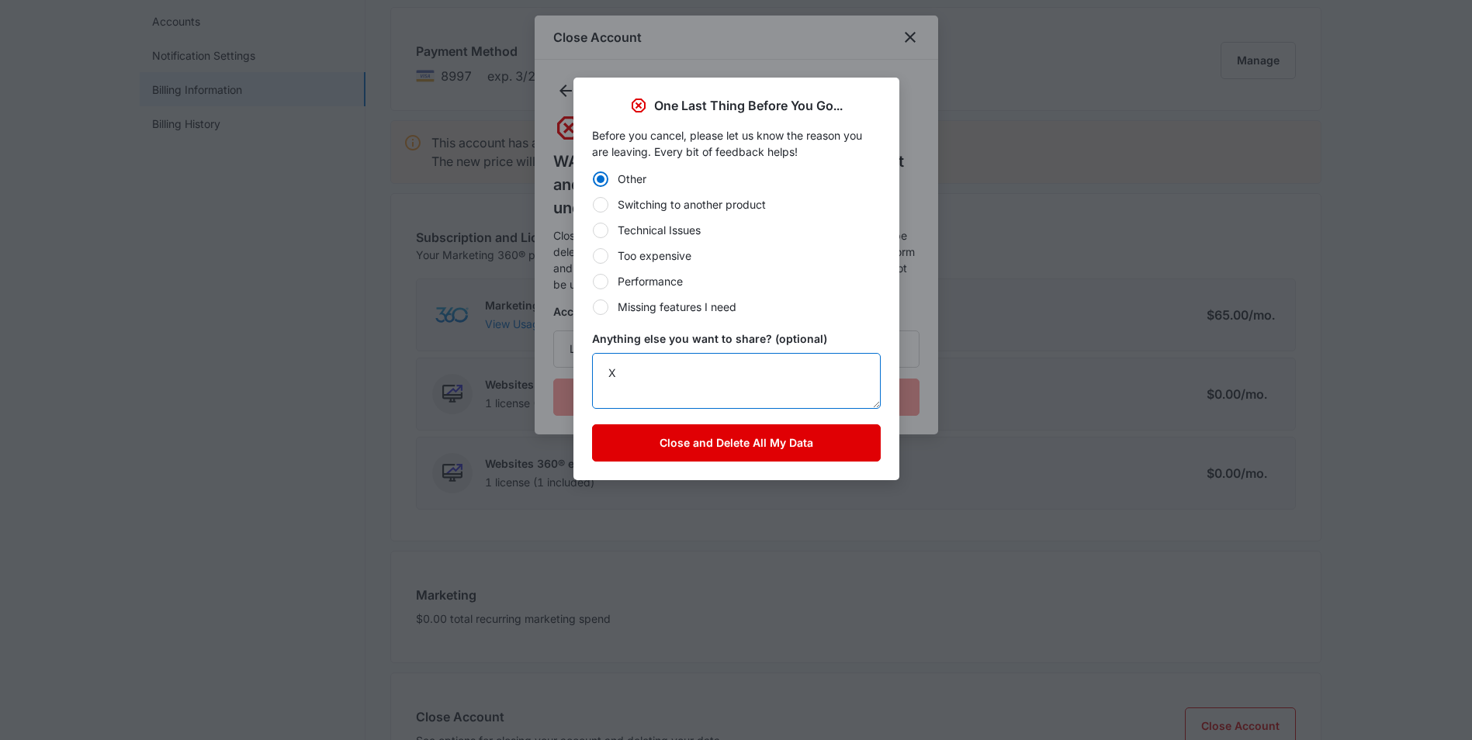
type textarea "X"
click at [780, 432] on button "Close and Delete All My Data" at bounding box center [736, 442] width 289 height 37
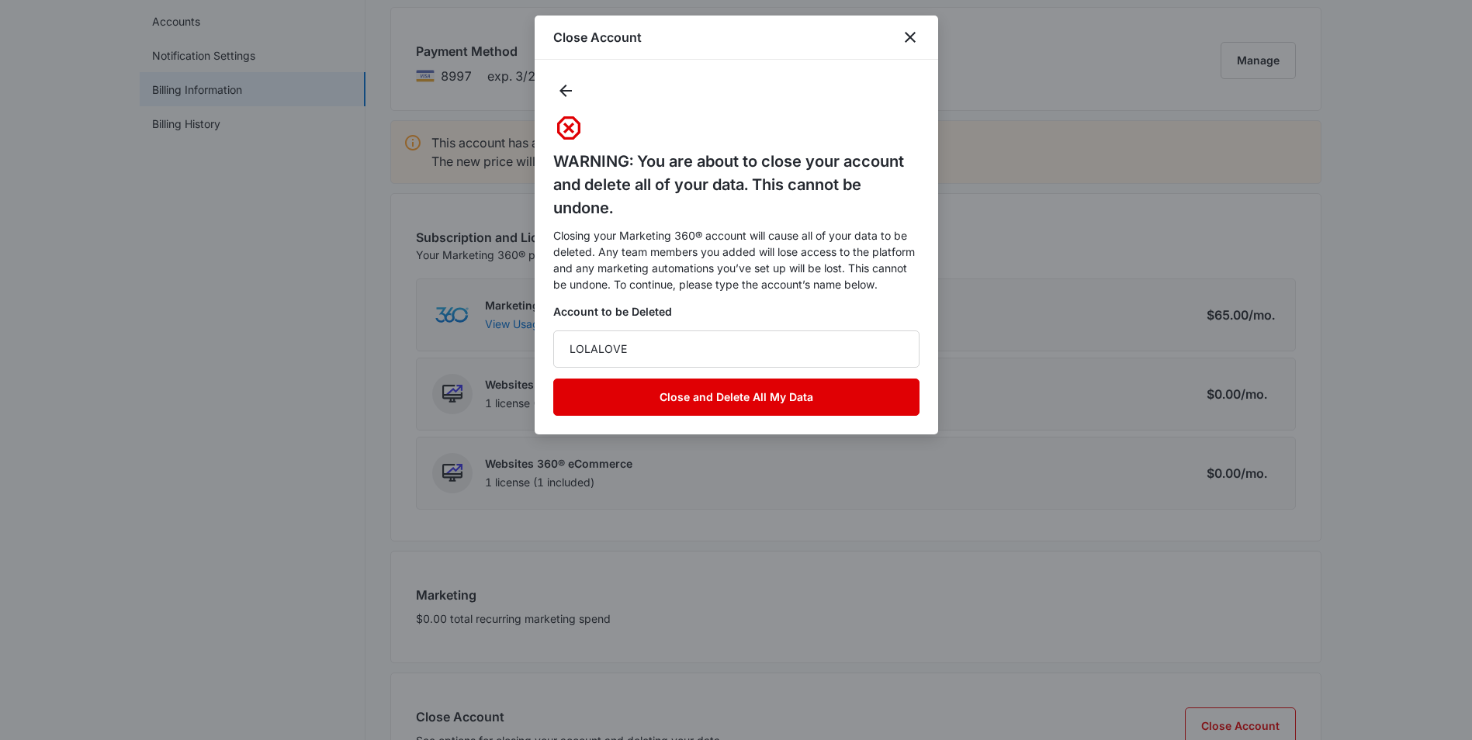
click at [787, 389] on button "Close and Delete All My Data" at bounding box center [736, 397] width 366 height 37
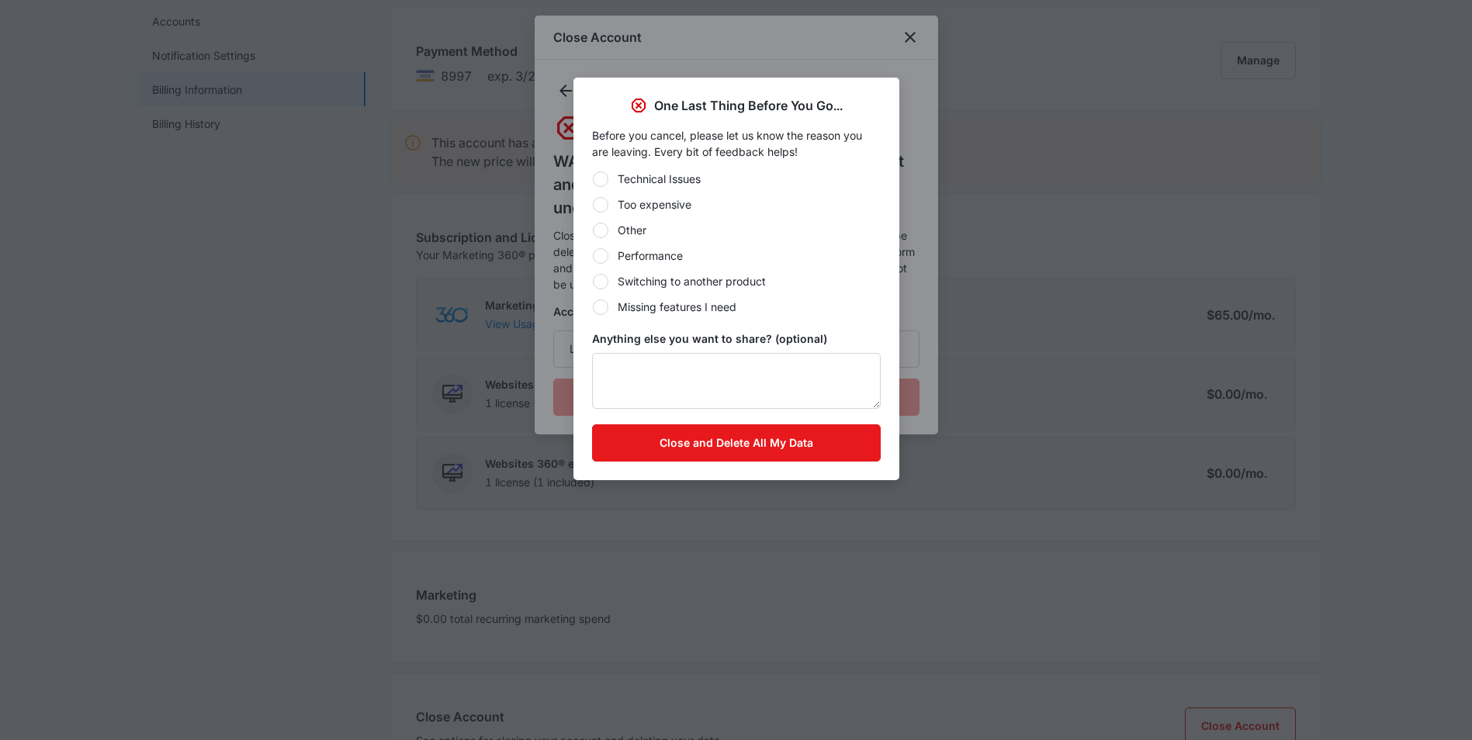
click at [606, 227] on div at bounding box center [601, 231] width 16 height 16
click at [593, 230] on input "Other" at bounding box center [592, 230] width 1 height 1
radio input "true"
click at [645, 372] on textarea "Anything else you want to share? (optional)" at bounding box center [736, 381] width 289 height 56
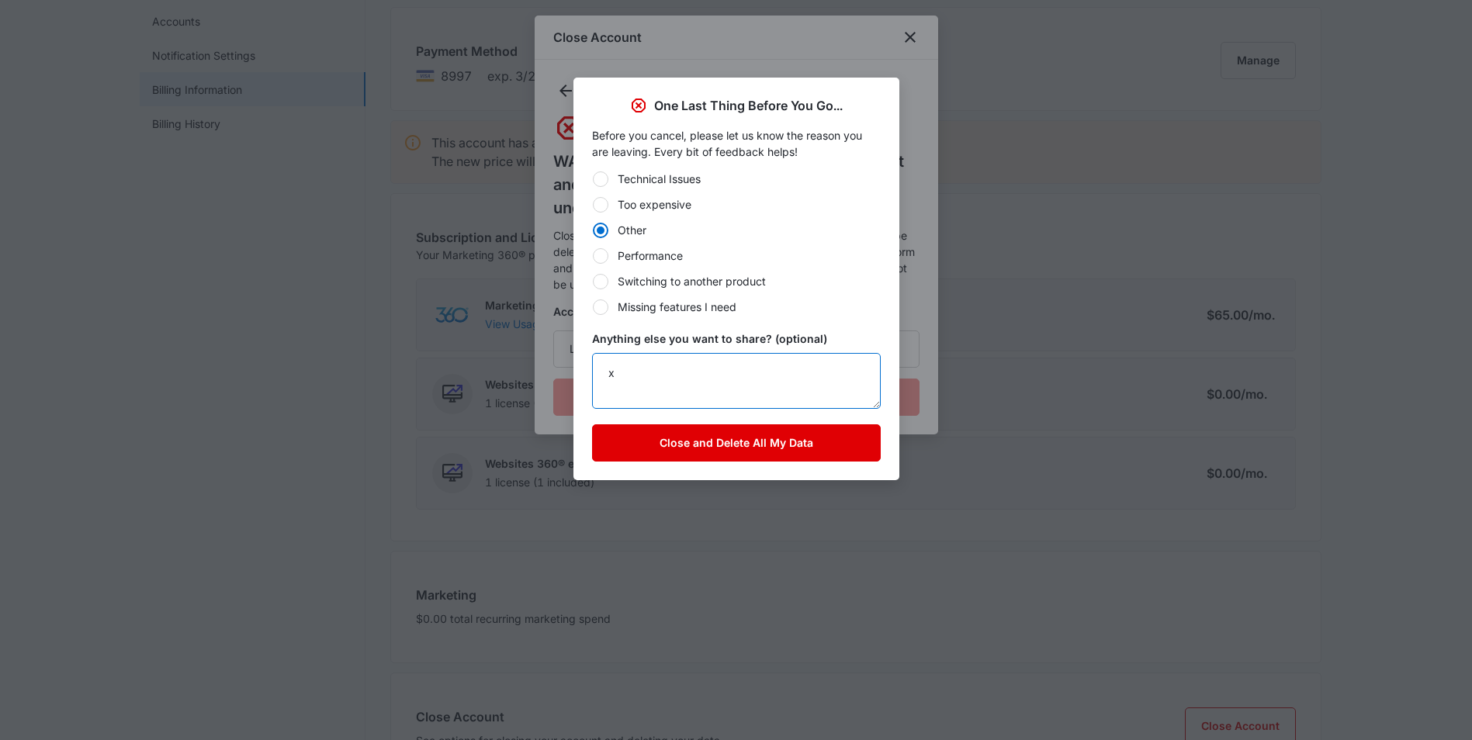
type textarea "x"
click at [746, 437] on button "Close and Delete All My Data" at bounding box center [736, 442] width 289 height 37
